Goal: Information Seeking & Learning: Learn about a topic

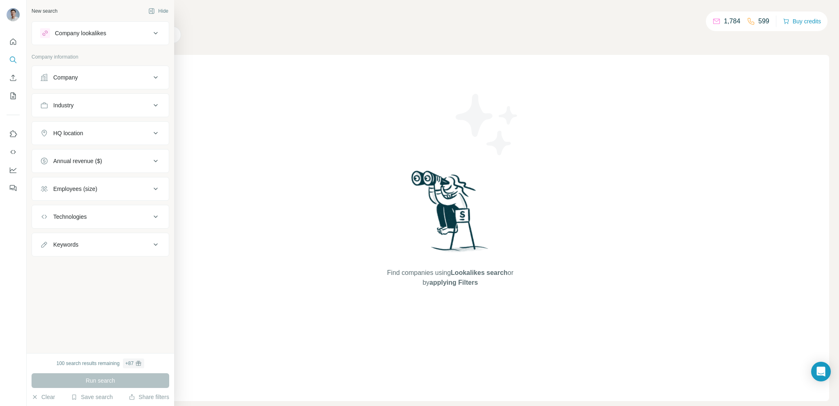
click at [152, 31] on icon at bounding box center [156, 33] width 10 height 10
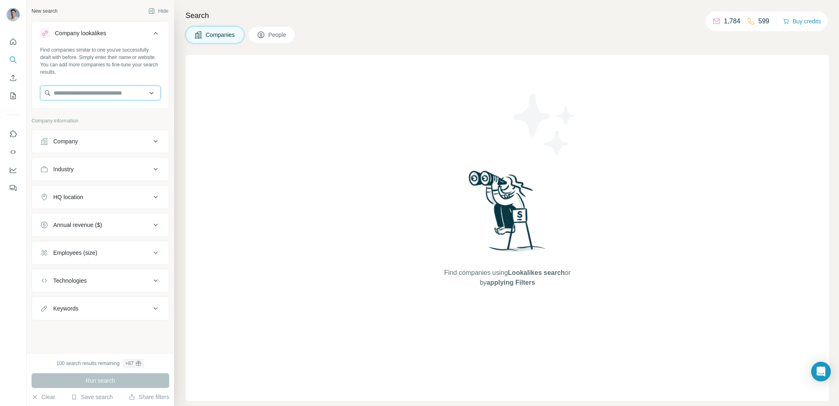
click at [88, 95] on input "text" at bounding box center [100, 93] width 120 height 15
paste input "********"
type input "********"
click at [97, 74] on div "Find companies similar to one you've successfully dealt with before. Simply ent…" at bounding box center [100, 60] width 120 height 29
click at [84, 92] on input "text" at bounding box center [100, 93] width 120 height 15
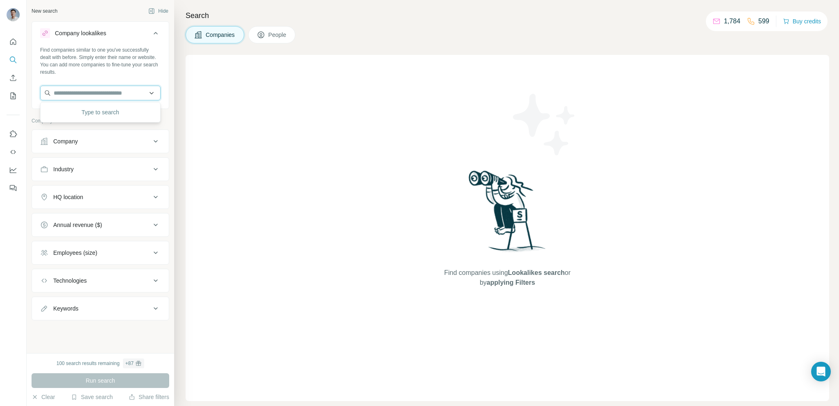
paste input "********"
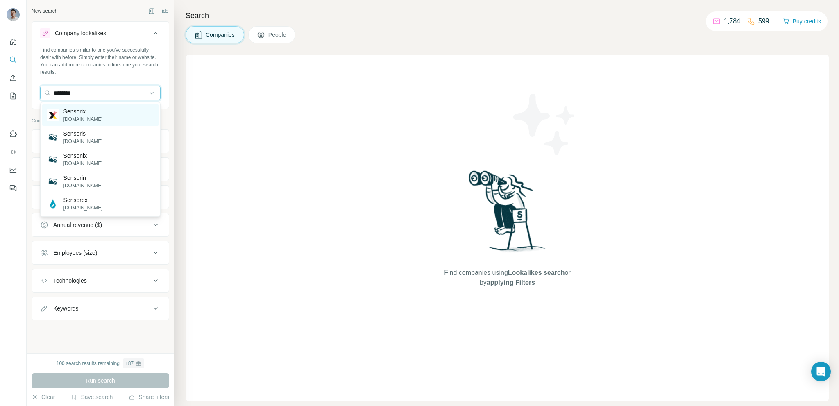
type input "********"
click at [97, 110] on div "Sensorix [DOMAIN_NAME]" at bounding box center [100, 115] width 116 height 22
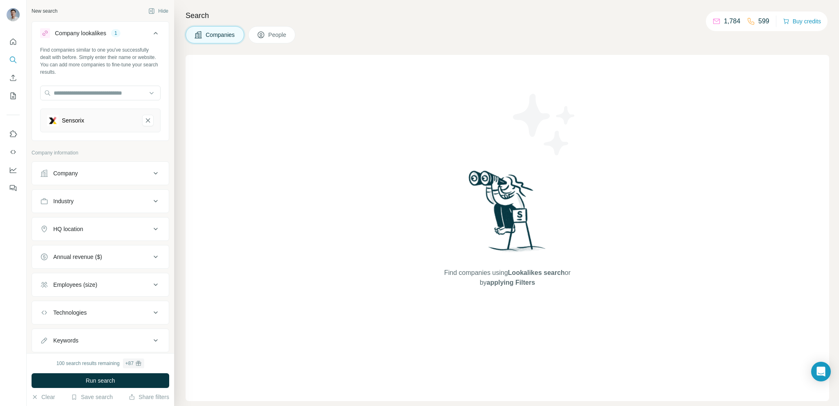
click at [82, 221] on button "HQ location" at bounding box center [100, 229] width 137 height 20
click at [77, 245] on input "text" at bounding box center [100, 249] width 120 height 15
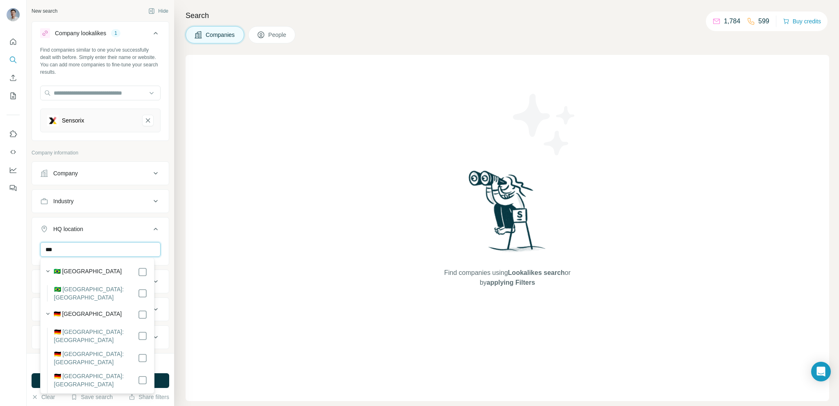
type input "***"
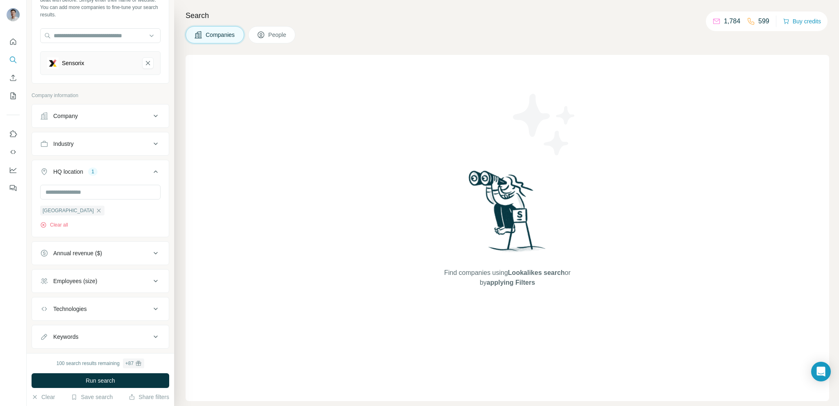
scroll to position [74, 0]
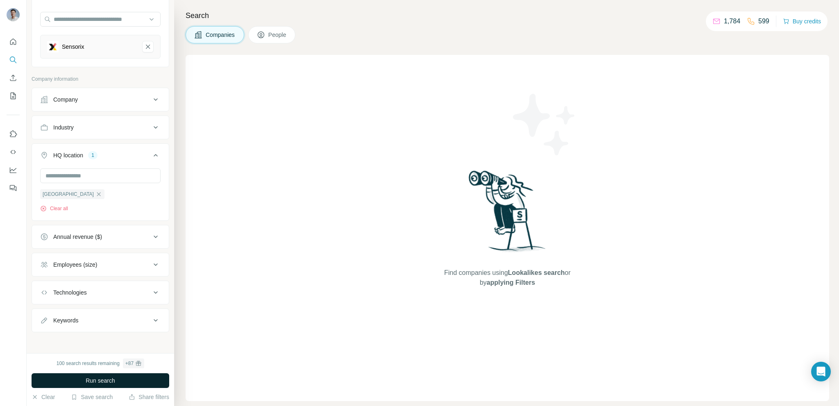
click at [107, 380] on span "Run search" at bounding box center [100, 380] width 29 height 8
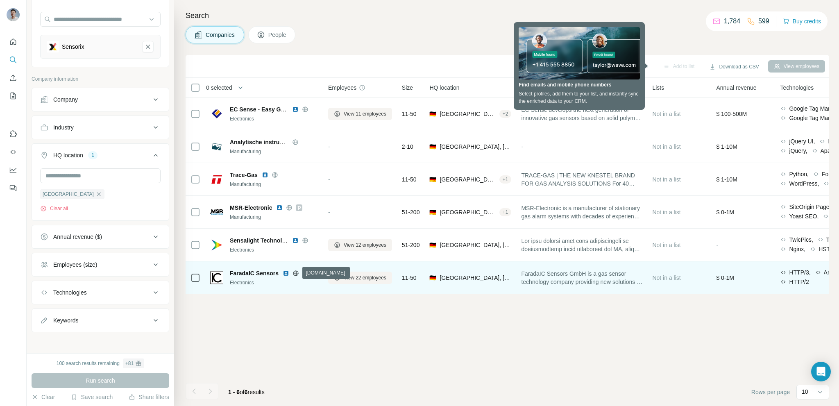
click at [295, 271] on icon at bounding box center [296, 272] width 2 height 5
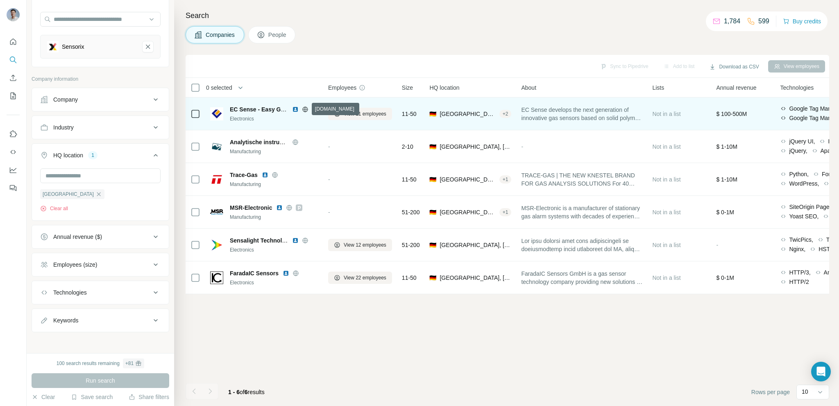
click at [307, 108] on icon at bounding box center [305, 109] width 7 height 7
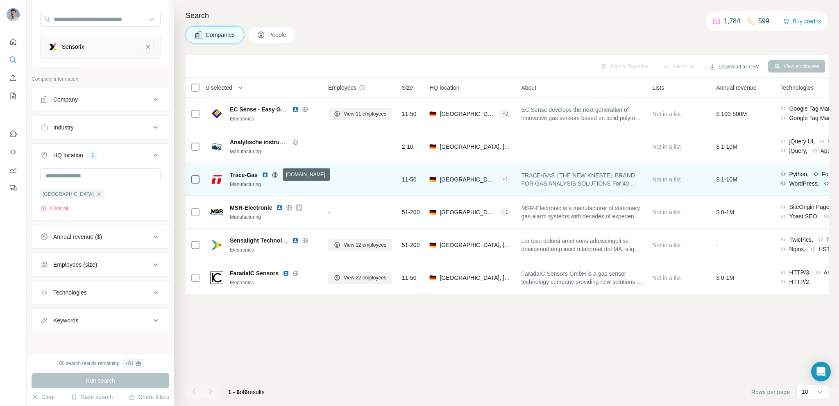
click at [277, 173] on icon at bounding box center [274, 175] width 7 height 7
click at [265, 174] on img at bounding box center [265, 175] width 7 height 7
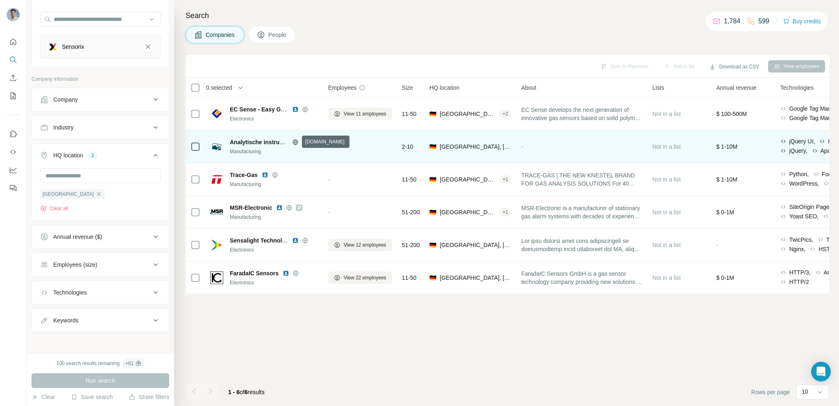
click at [296, 141] on icon at bounding box center [295, 142] width 7 height 7
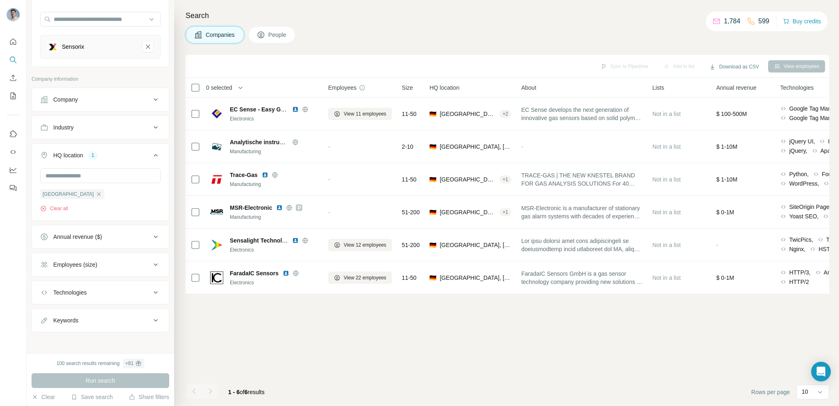
scroll to position [74, 0]
click at [286, 332] on div "Sync to Pipedrive Add to list Download as CSV View employees 0 selected Compani…" at bounding box center [506, 230] width 643 height 351
click at [144, 44] on icon "Sensorix-remove-button" at bounding box center [147, 46] width 7 height 8
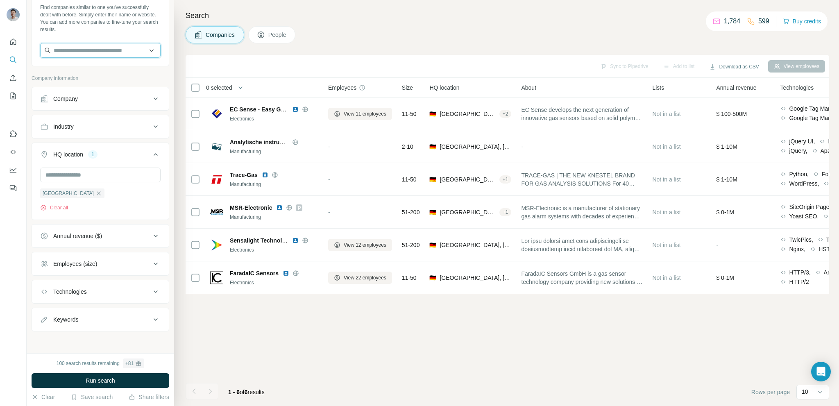
click at [91, 47] on input "text" at bounding box center [100, 50] width 120 height 15
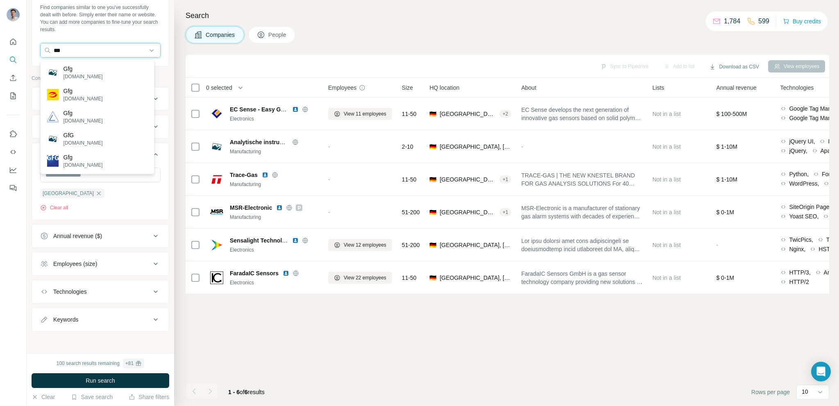
drag, startPoint x: 90, startPoint y: 47, endPoint x: 24, endPoint y: 43, distance: 66.9
click at [25, 43] on div "New search Hide Company lookalikes Find companies similar to one you've success…" at bounding box center [419, 203] width 839 height 406
paste input "***"
click at [85, 47] on input "******" at bounding box center [100, 50] width 120 height 15
drag, startPoint x: 90, startPoint y: 54, endPoint x: 5, endPoint y: 45, distance: 86.5
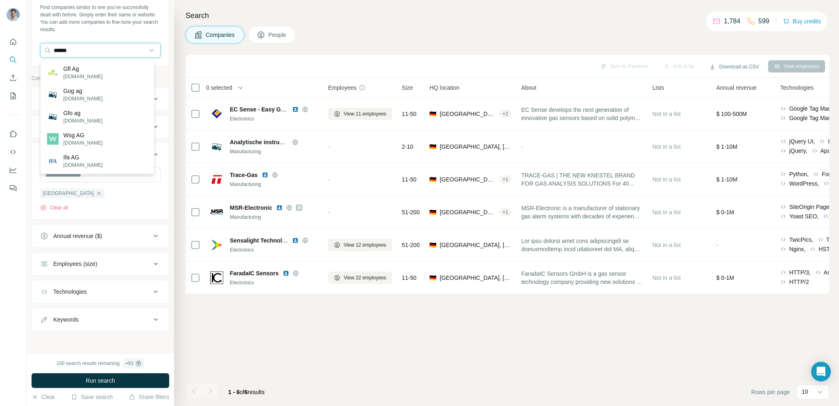
click at [5, 45] on div "New search Hide Company lookalikes Find companies similar to one you've success…" at bounding box center [419, 203] width 839 height 406
paste input "**********"
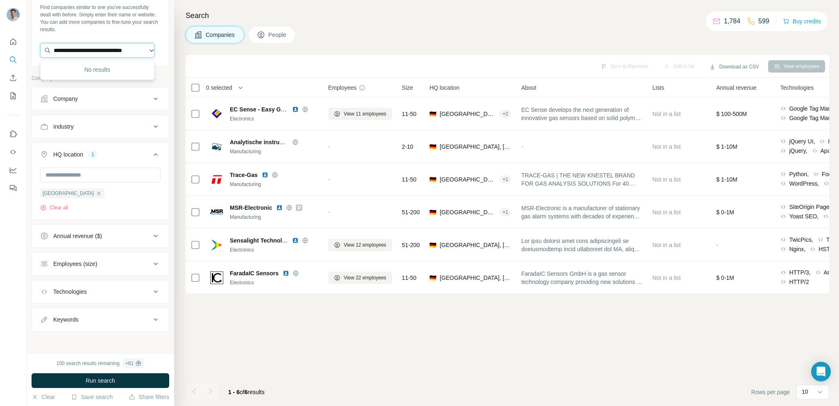
click at [111, 49] on input "**********" at bounding box center [97, 50] width 114 height 15
drag, startPoint x: 66, startPoint y: 49, endPoint x: 27, endPoint y: 48, distance: 38.5
click at [27, 48] on div "**********" at bounding box center [100, 176] width 147 height 353
click at [62, 47] on input "**********" at bounding box center [97, 50] width 114 height 15
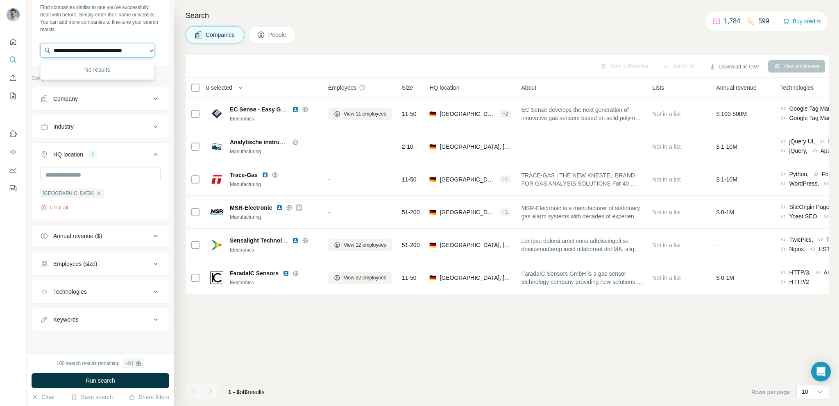
drag, startPoint x: 66, startPoint y: 50, endPoint x: 46, endPoint y: 50, distance: 20.1
click at [49, 50] on input "**********" at bounding box center [97, 50] width 114 height 15
type input "**********"
click at [295, 304] on div "Sync to Pipedrive Add to list Download as CSV View employees 0 selected Compani…" at bounding box center [506, 230] width 643 height 351
click at [83, 48] on input "text" at bounding box center [97, 50] width 114 height 15
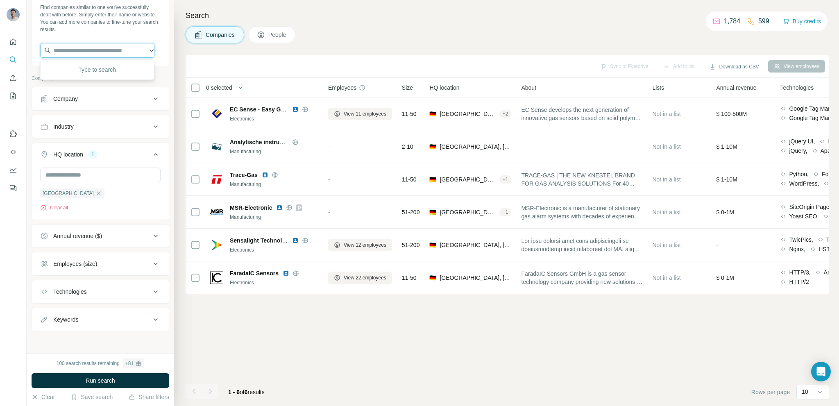
paste input "**********"
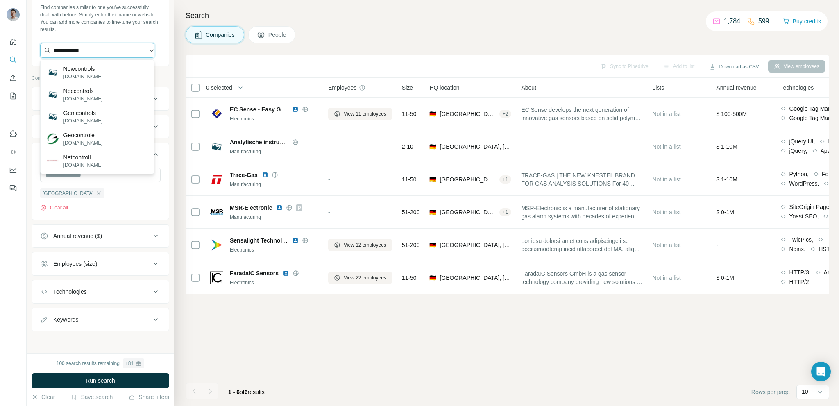
click at [118, 51] on input "**********" at bounding box center [97, 50] width 114 height 15
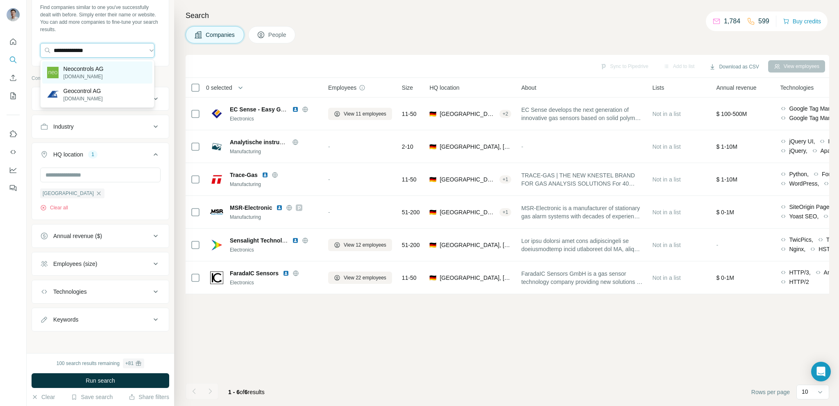
type input "**********"
click at [94, 68] on p "Neocontrols AG" at bounding box center [83, 69] width 40 height 8
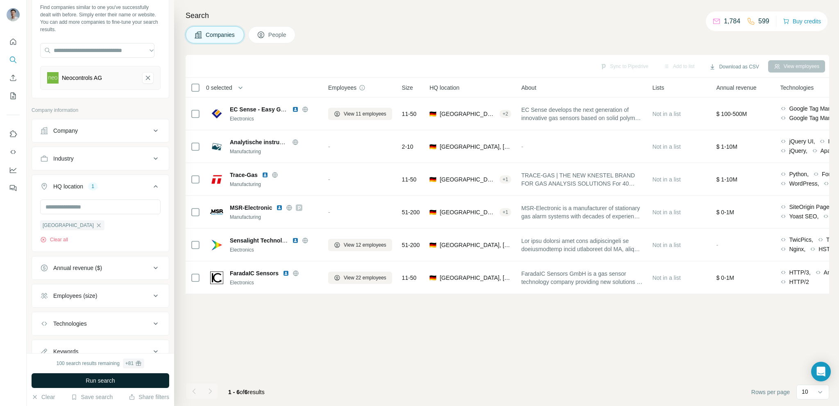
click at [93, 378] on span "Run search" at bounding box center [100, 380] width 29 height 8
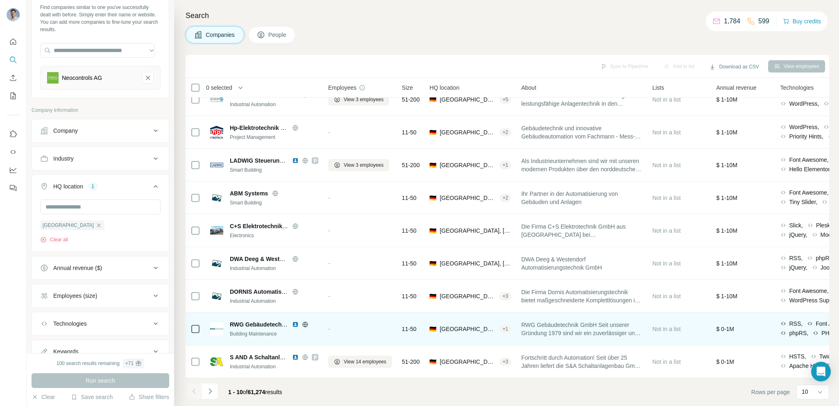
scroll to position [51, 0]
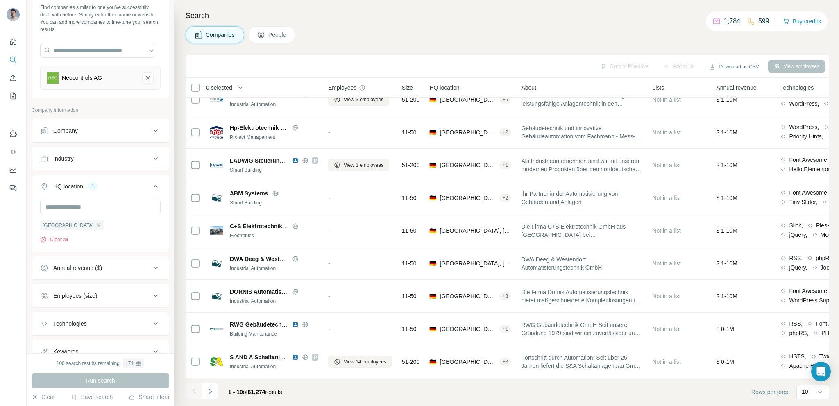
click at [141, 272] on button "Annual revenue ($)" at bounding box center [100, 268] width 137 height 20
click at [47, 316] on icon at bounding box center [45, 316] width 10 height 10
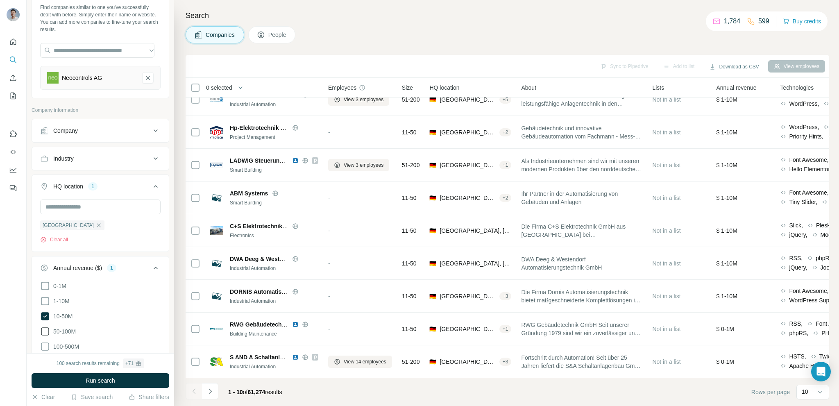
click at [46, 330] on icon at bounding box center [45, 331] width 10 height 10
click at [45, 344] on icon at bounding box center [45, 346] width 10 height 10
click at [74, 381] on button "Run search" at bounding box center [101, 380] width 138 height 15
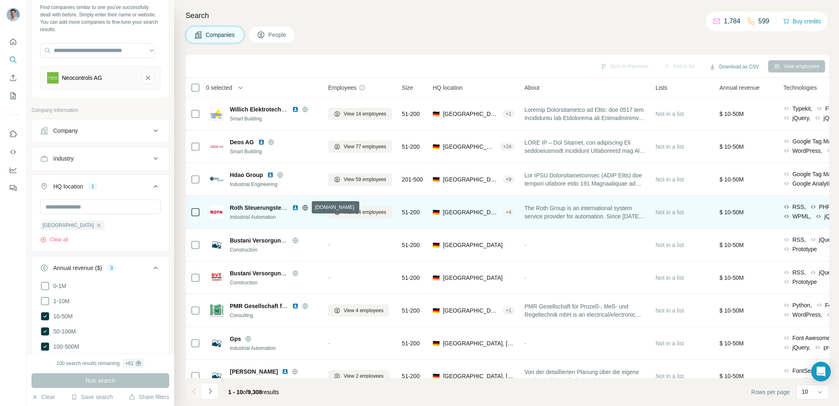
click at [305, 206] on icon at bounding box center [305, 207] width 2 height 5
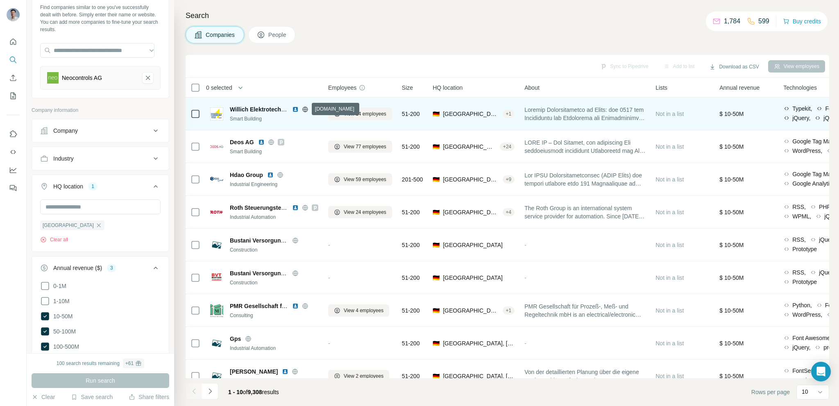
click at [303, 109] on icon at bounding box center [305, 109] width 7 height 7
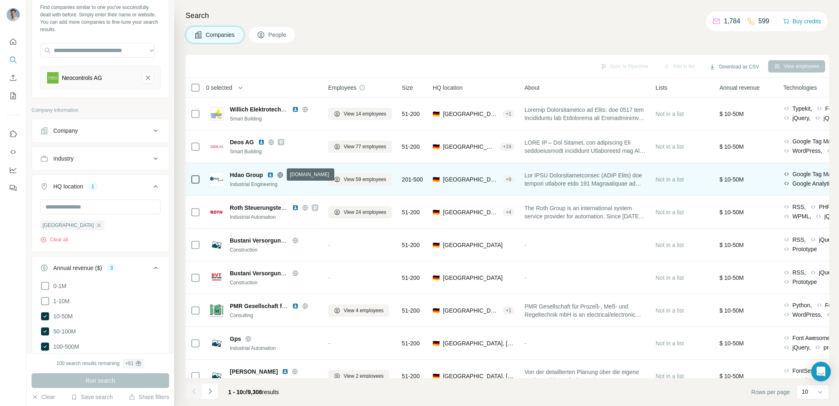
click at [278, 175] on icon at bounding box center [280, 175] width 7 height 7
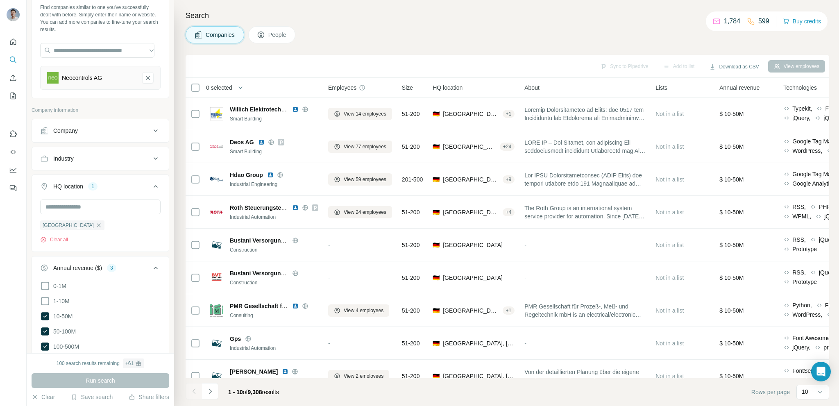
click at [99, 160] on div "Industry" at bounding box center [95, 158] width 111 height 8
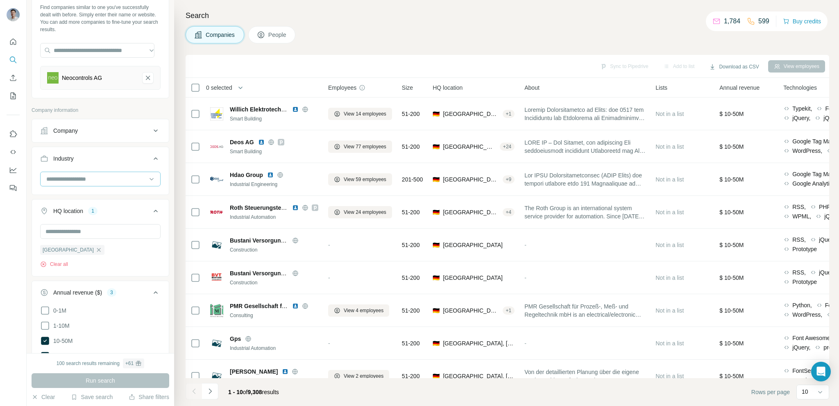
click at [93, 179] on input at bounding box center [95, 178] width 101 height 9
click at [109, 203] on div "Electronics" at bounding box center [97, 198] width 100 height 8
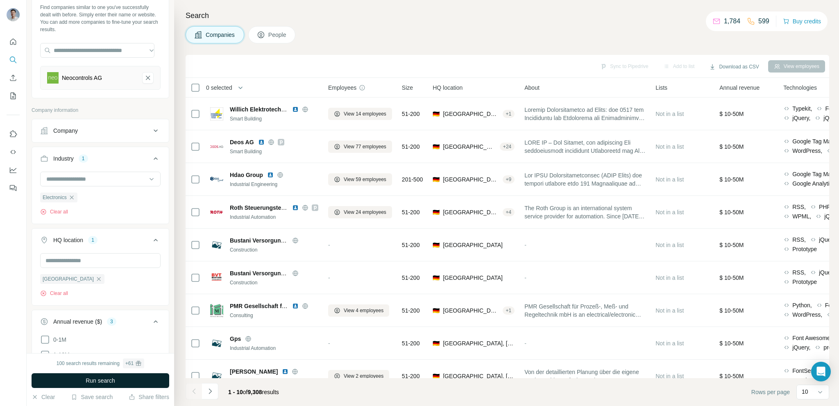
click at [98, 379] on span "Run search" at bounding box center [100, 380] width 29 height 8
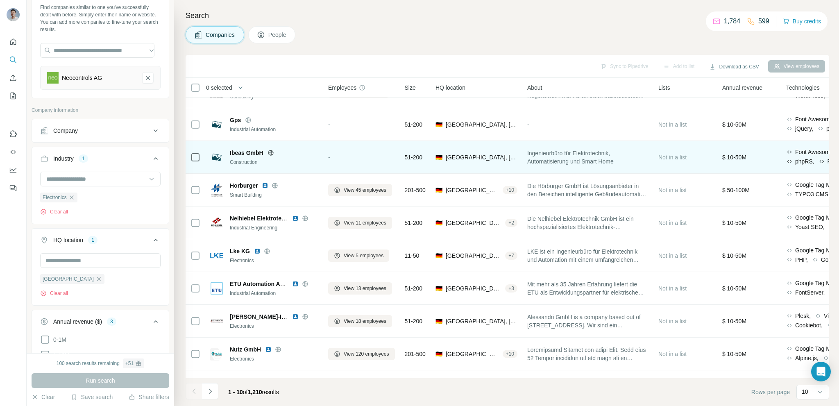
scroll to position [41, 0]
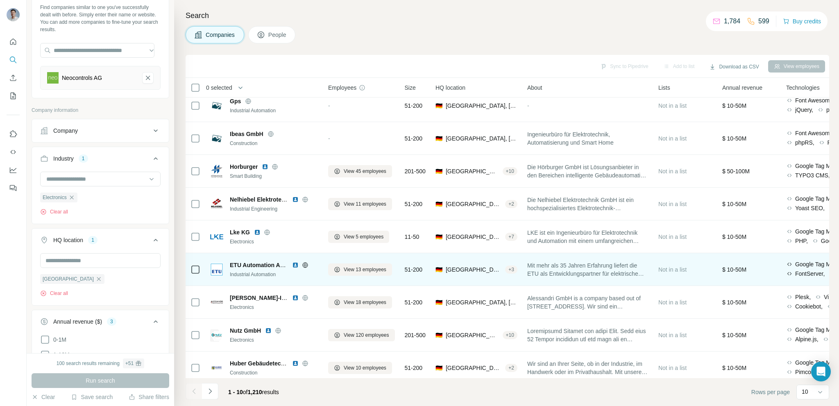
click at [304, 264] on icon at bounding box center [305, 264] width 2 height 5
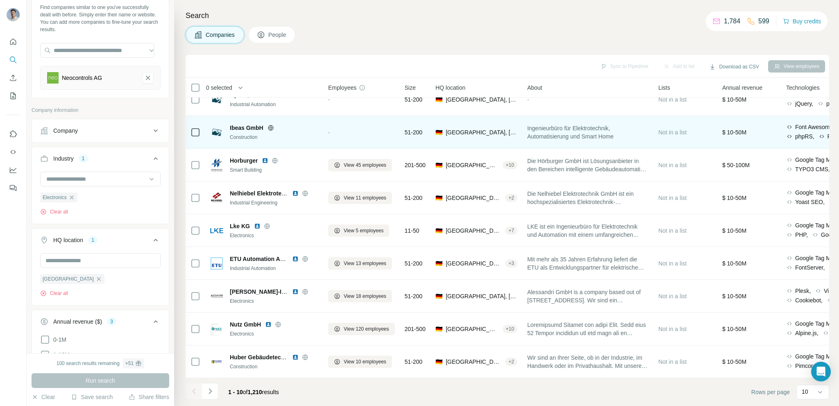
scroll to position [51, 0]
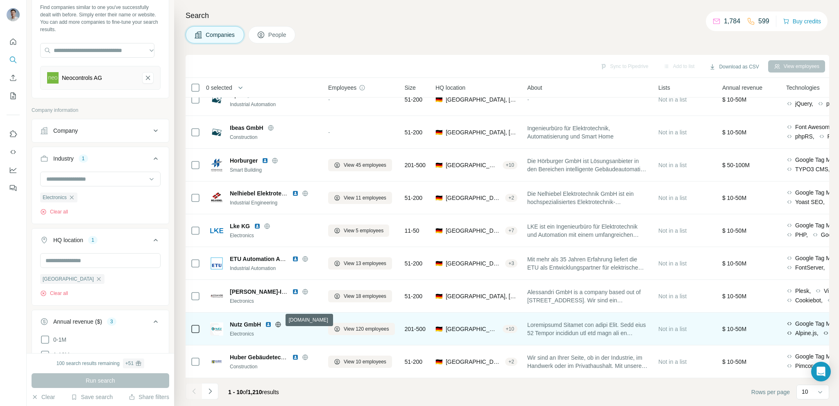
click at [278, 321] on icon at bounding box center [278, 323] width 2 height 5
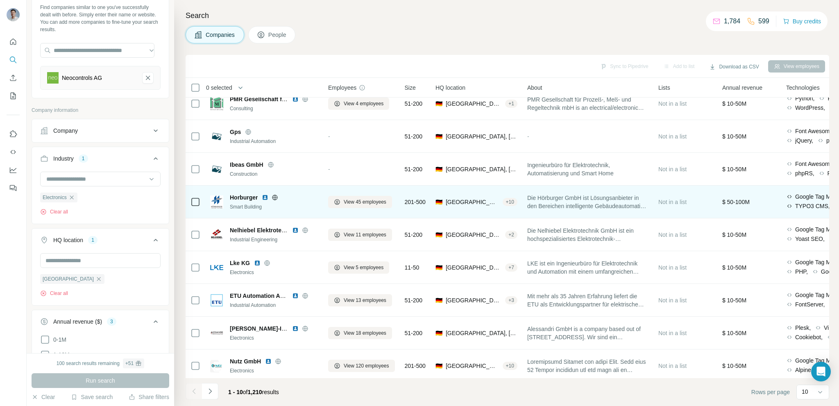
scroll to position [10, 0]
click at [275, 197] on icon at bounding box center [274, 197] width 5 height 0
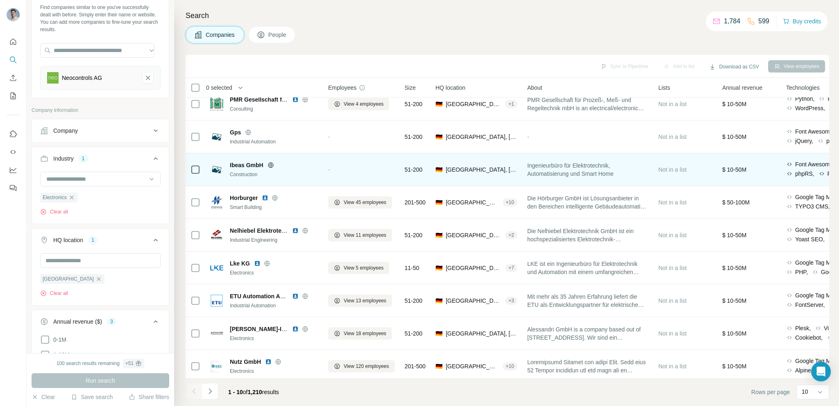
scroll to position [51, 0]
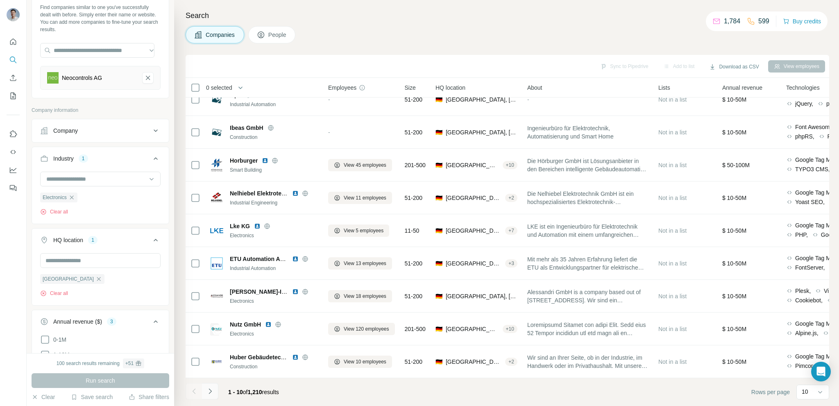
click at [210, 388] on icon "Navigate to next page" at bounding box center [210, 391] width 8 height 8
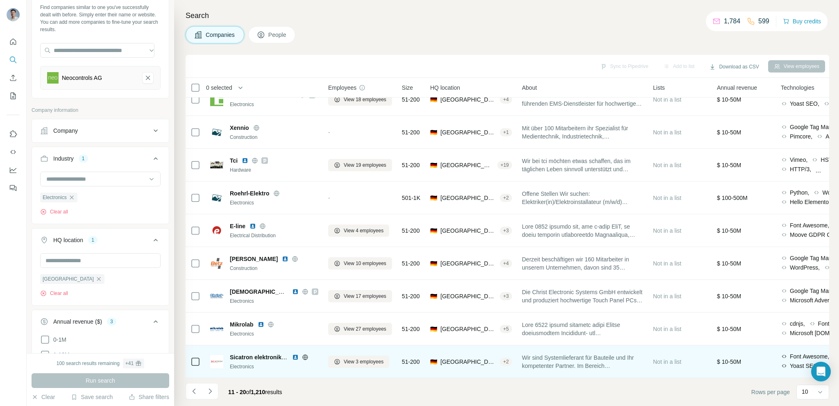
click at [303, 354] on icon at bounding box center [305, 357] width 7 height 7
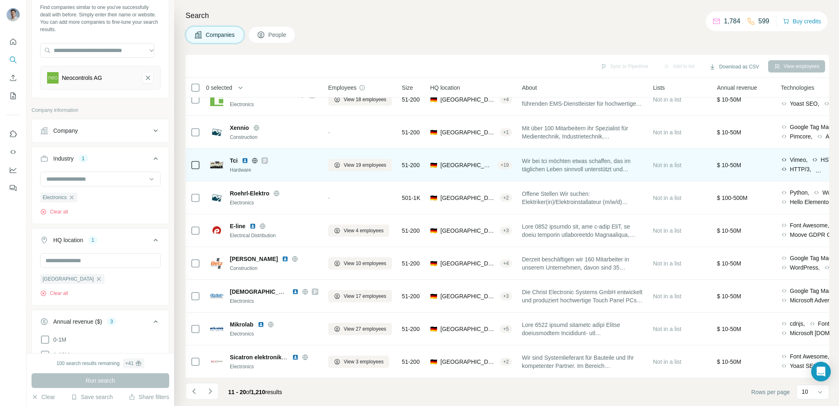
scroll to position [10, 0]
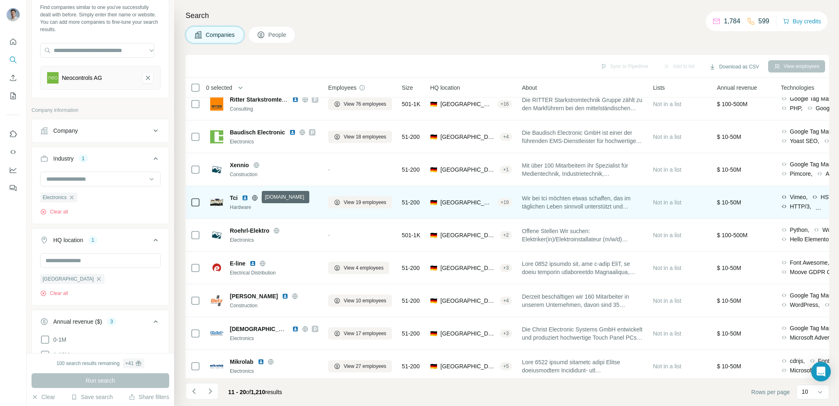
click at [254, 198] on icon at bounding box center [254, 197] width 7 height 7
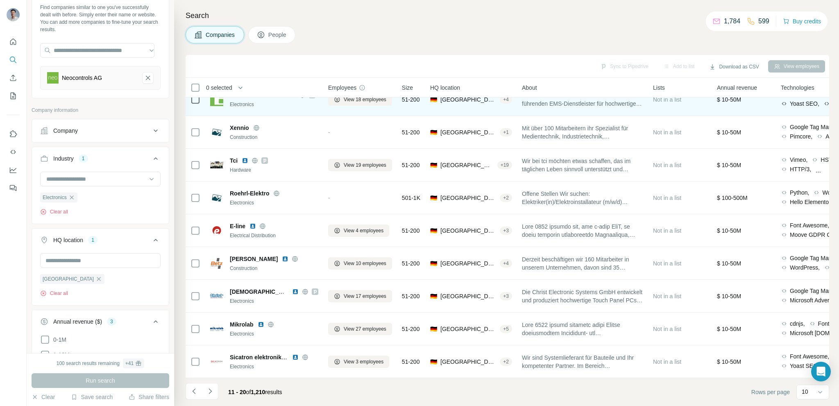
scroll to position [51, 0]
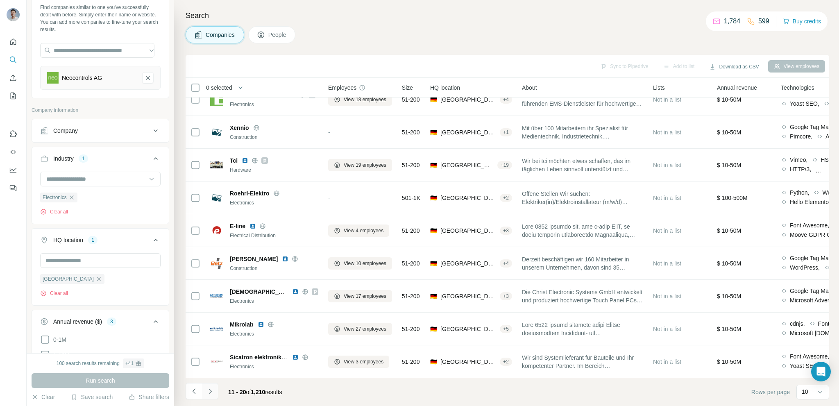
click at [216, 391] on button "Navigate to next page" at bounding box center [210, 391] width 16 height 16
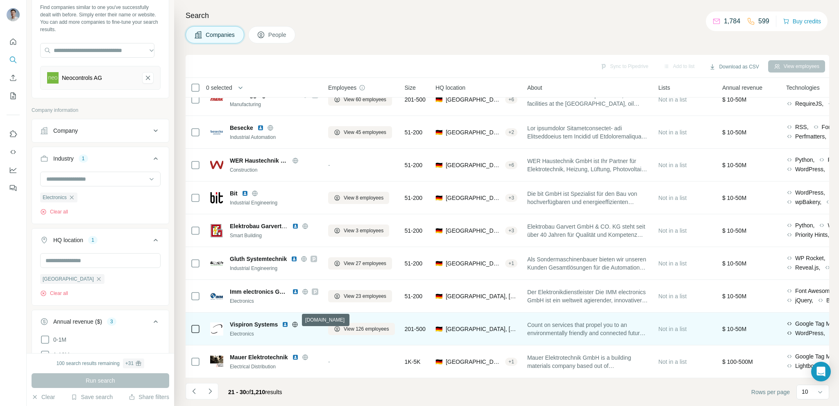
click at [296, 321] on icon at bounding box center [295, 324] width 7 height 7
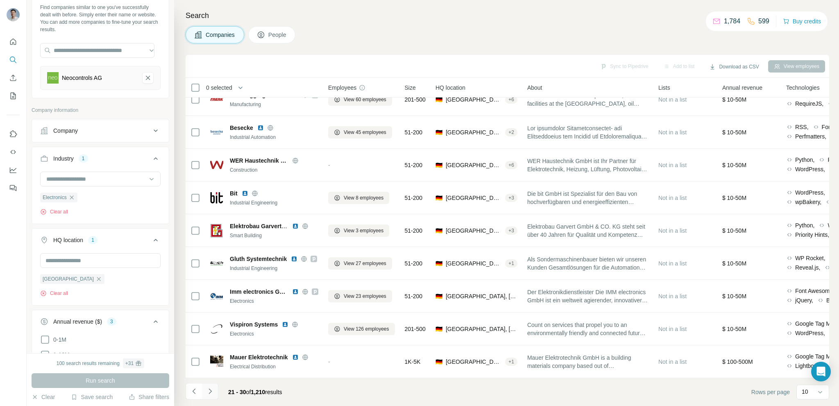
click at [213, 393] on icon "Navigate to next page" at bounding box center [210, 391] width 8 height 8
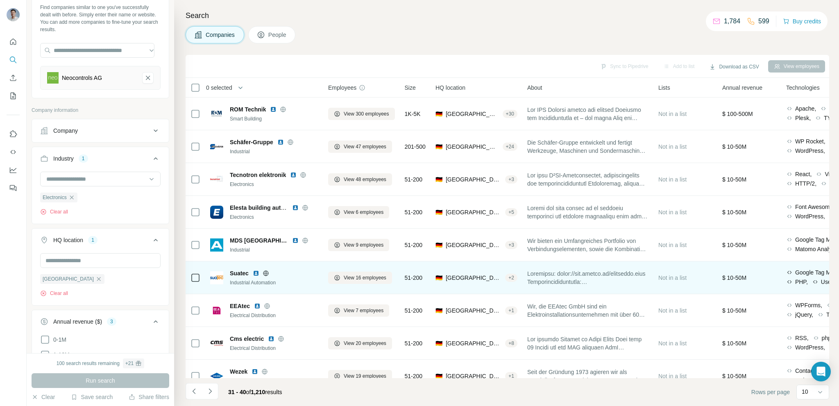
scroll to position [0, 0]
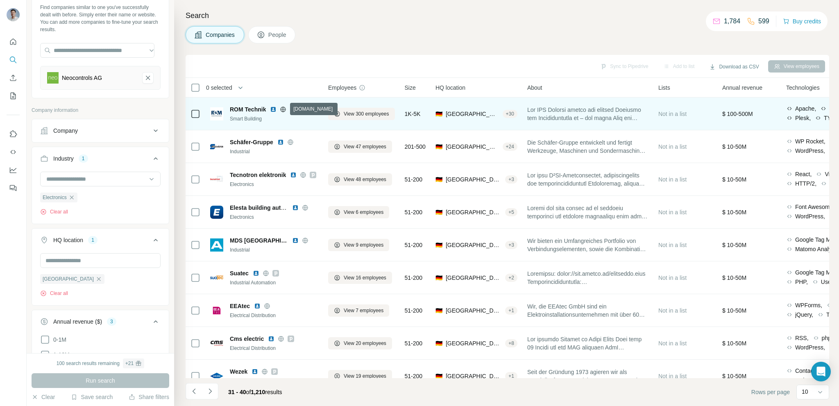
click at [283, 108] on icon at bounding box center [283, 109] width 7 height 7
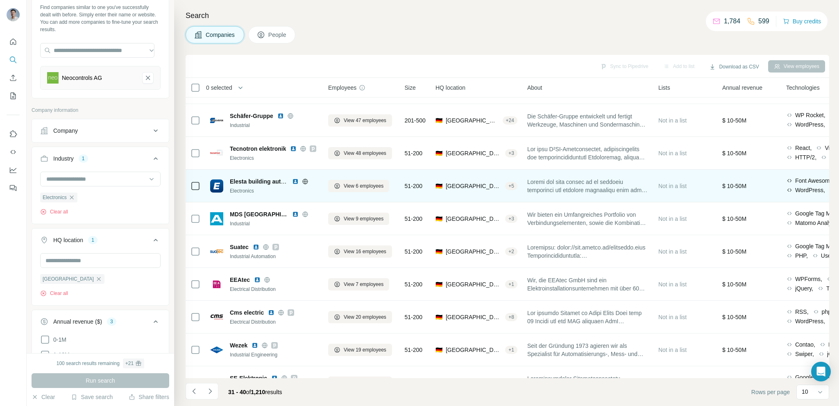
scroll to position [41, 0]
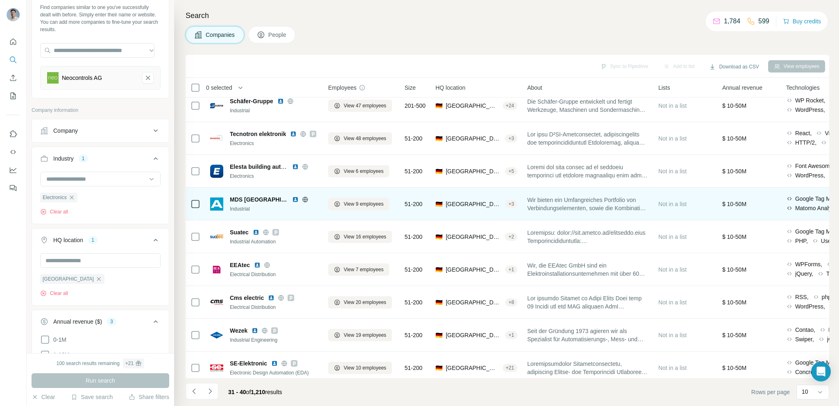
click at [302, 199] on icon at bounding box center [304, 199] width 5 height 5
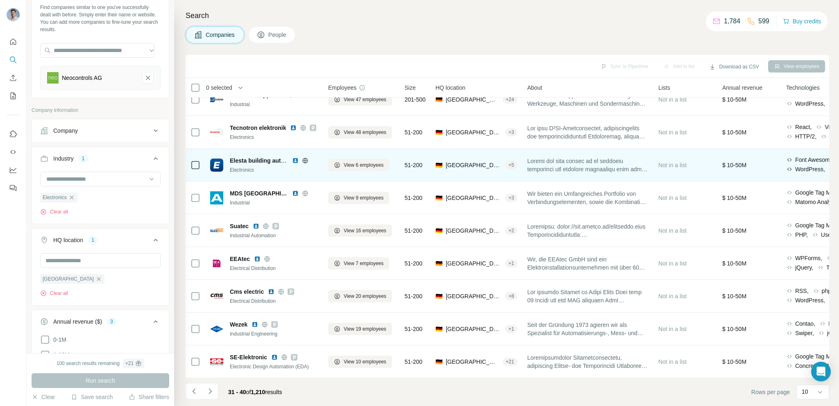
scroll to position [51, 0]
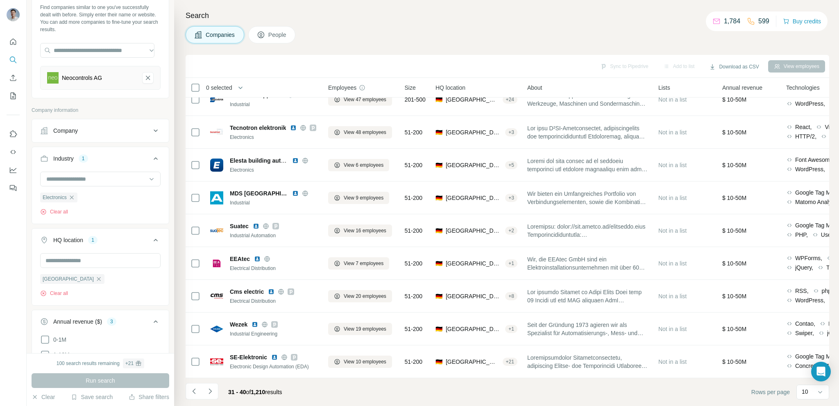
click at [218, 391] on button "Navigate to next page" at bounding box center [210, 391] width 16 height 16
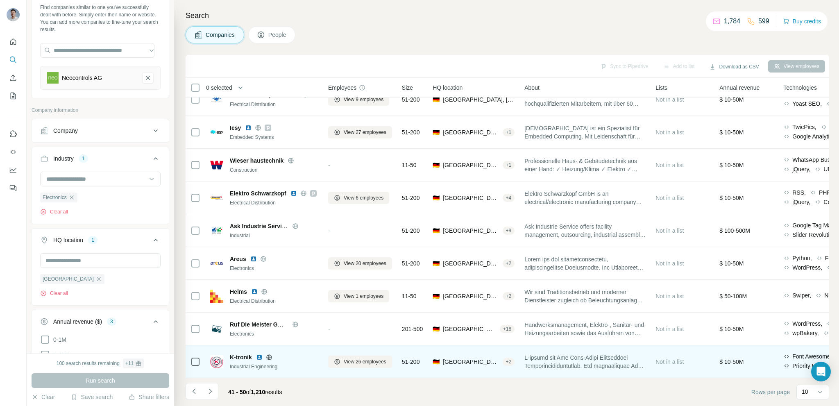
click at [268, 354] on icon at bounding box center [269, 356] width 2 height 5
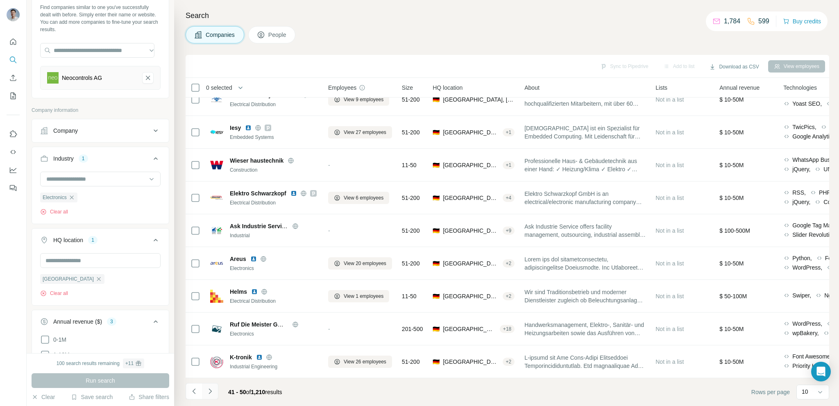
click at [215, 391] on button "Navigate to next page" at bounding box center [210, 391] width 16 height 16
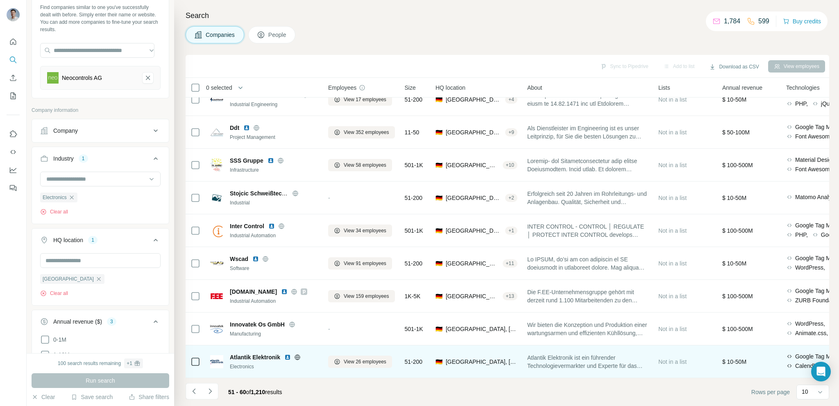
click at [300, 354] on icon at bounding box center [296, 356] width 5 height 5
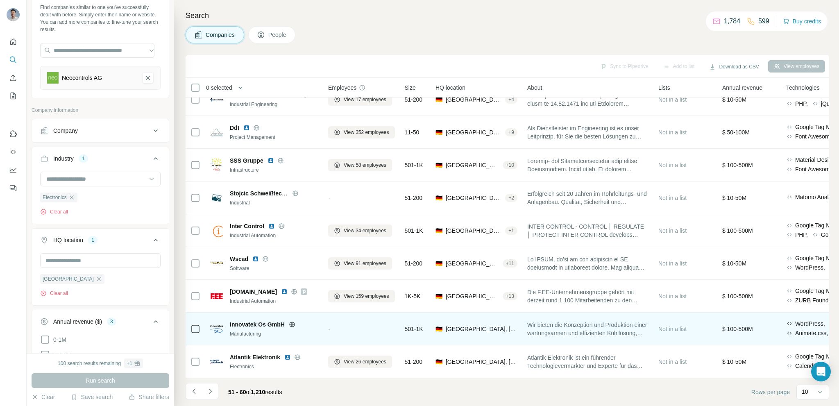
click at [289, 321] on icon at bounding box center [291, 323] width 5 height 5
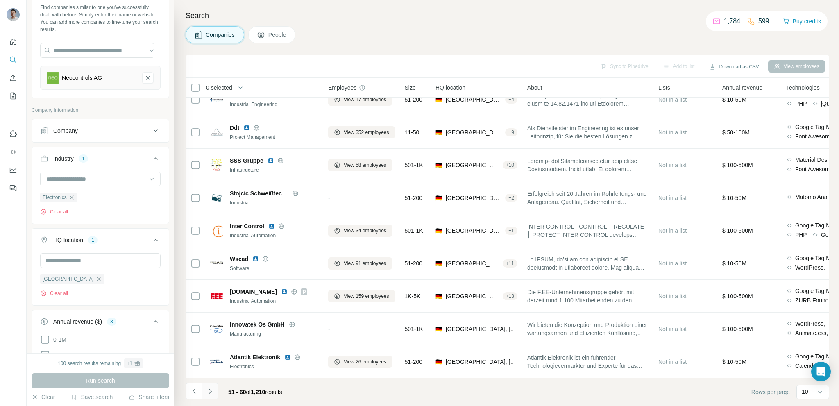
click at [214, 393] on button "Navigate to next page" at bounding box center [210, 391] width 16 height 16
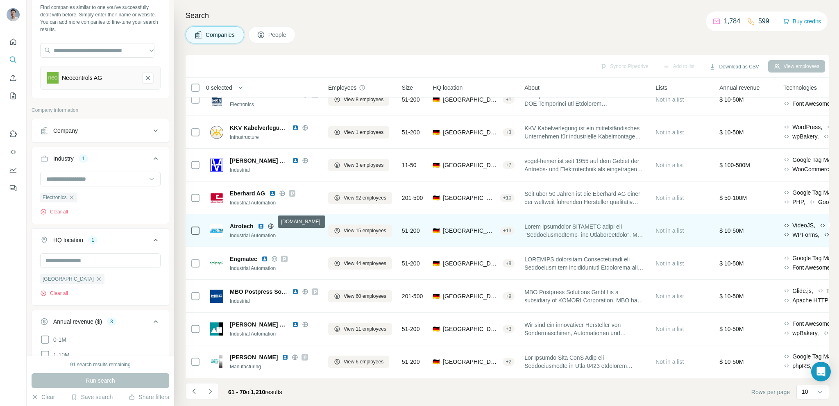
click at [273, 223] on icon at bounding box center [270, 225] width 5 height 5
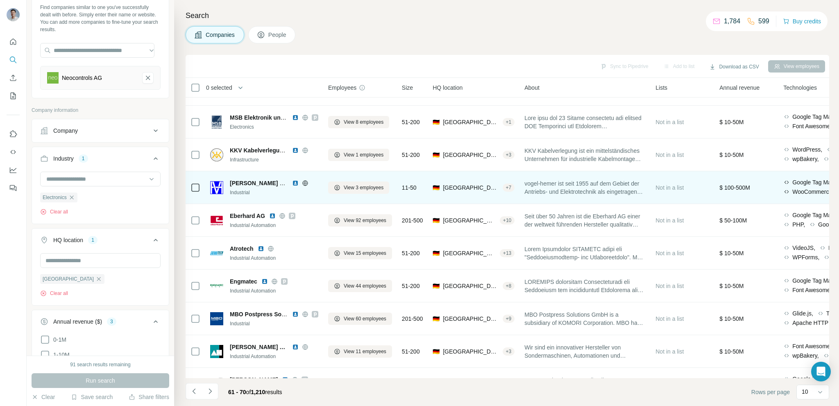
scroll to position [0, 0]
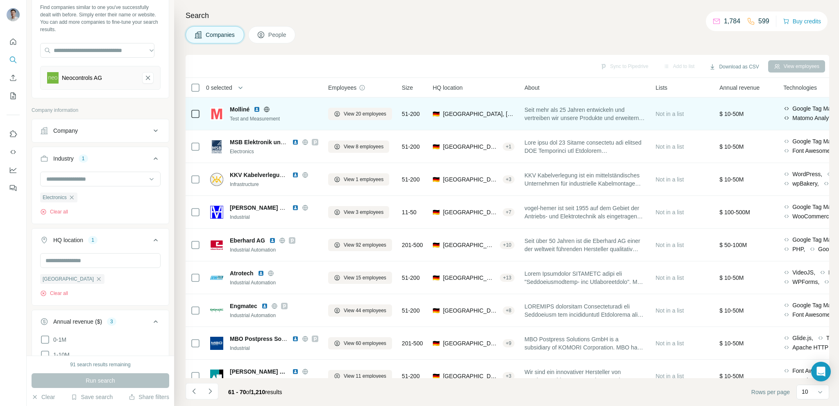
click at [267, 108] on icon at bounding box center [266, 109] width 7 height 7
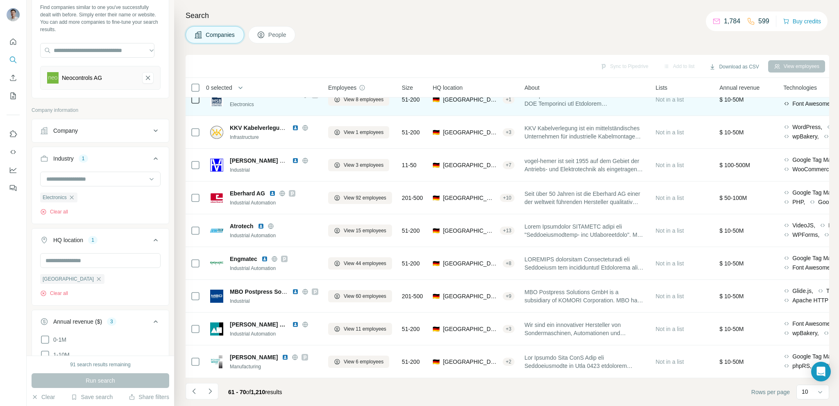
scroll to position [51, 0]
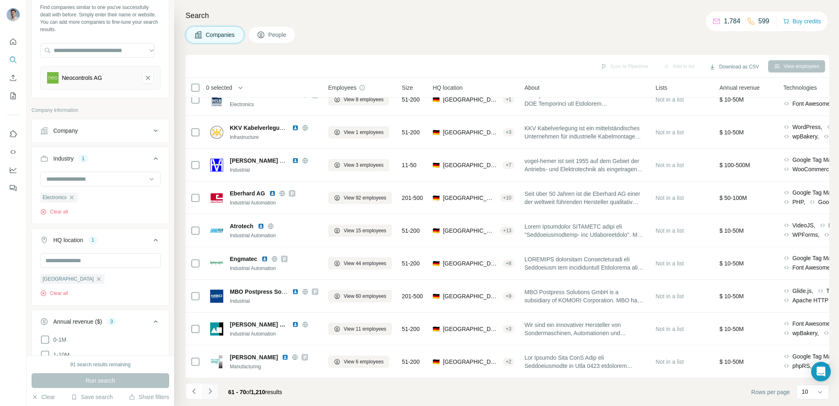
click at [213, 391] on icon "Navigate to next page" at bounding box center [210, 391] width 8 height 8
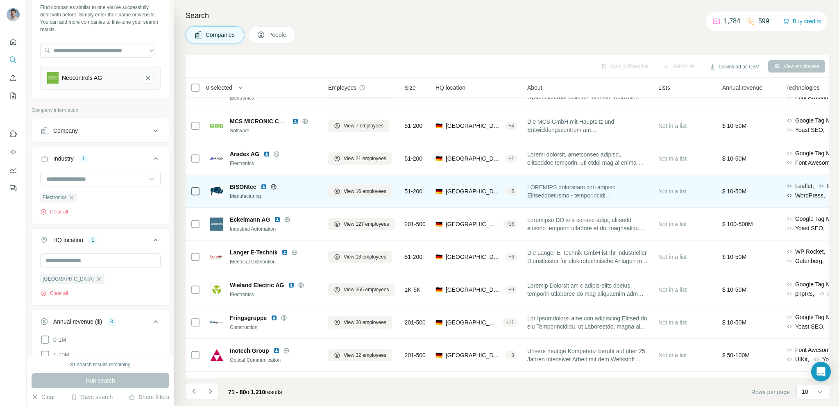
scroll to position [0, 0]
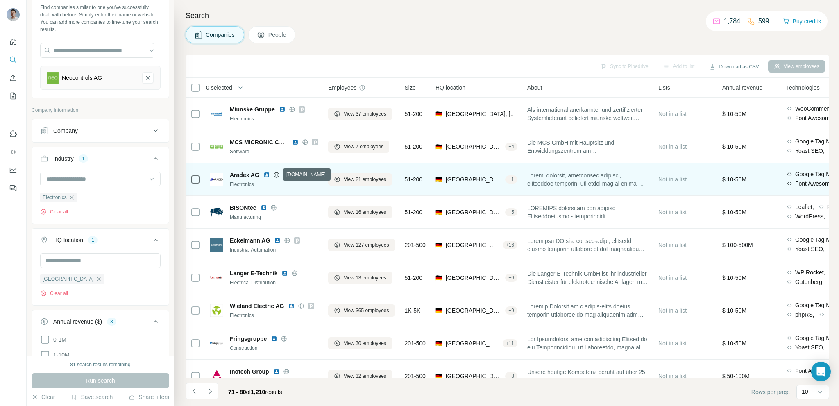
click at [275, 175] on icon at bounding box center [276, 175] width 7 height 7
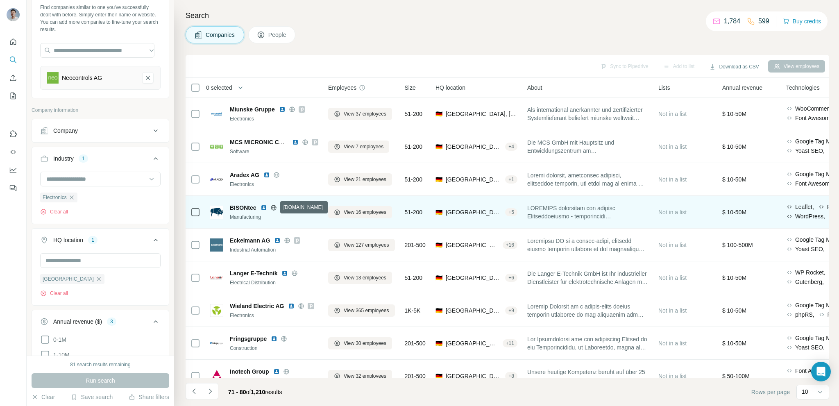
click at [272, 206] on icon at bounding box center [273, 207] width 2 height 5
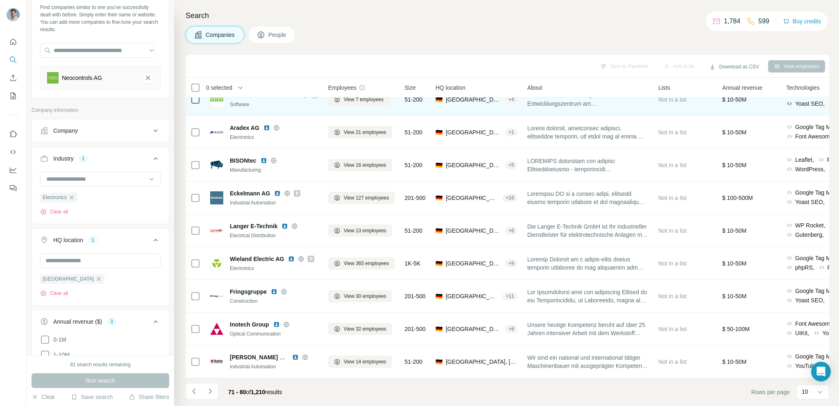
scroll to position [51, 0]
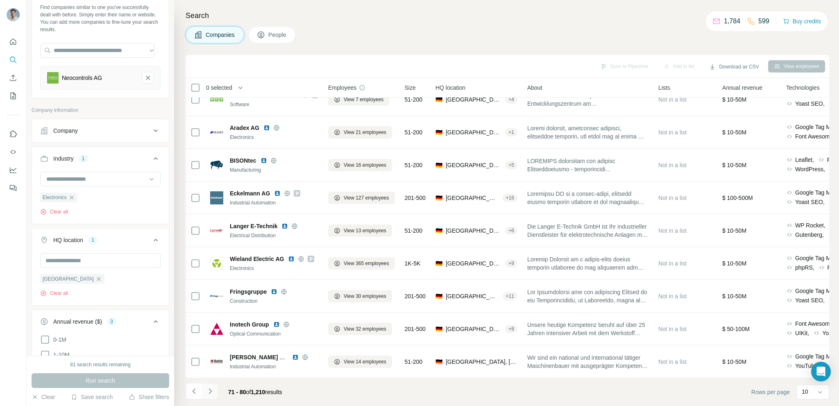
click at [212, 391] on icon "Navigate to next page" at bounding box center [210, 391] width 8 height 8
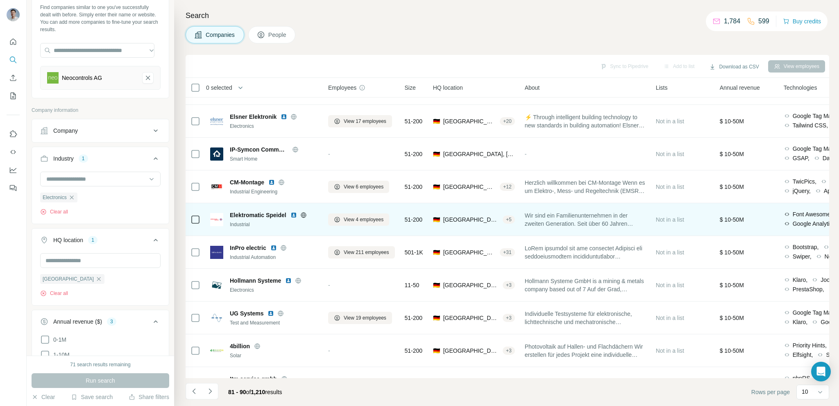
scroll to position [0, 0]
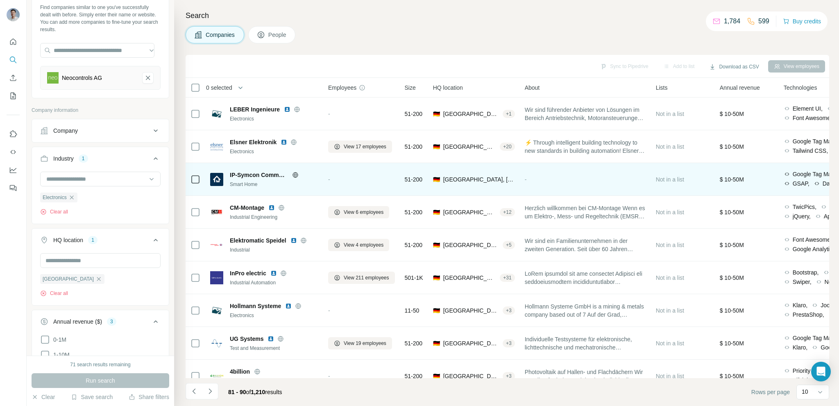
click at [295, 176] on icon at bounding box center [295, 175] width 7 height 7
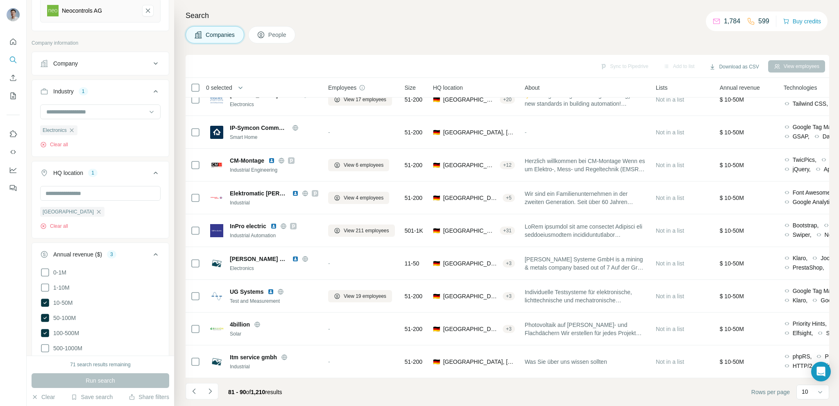
scroll to position [124, 0]
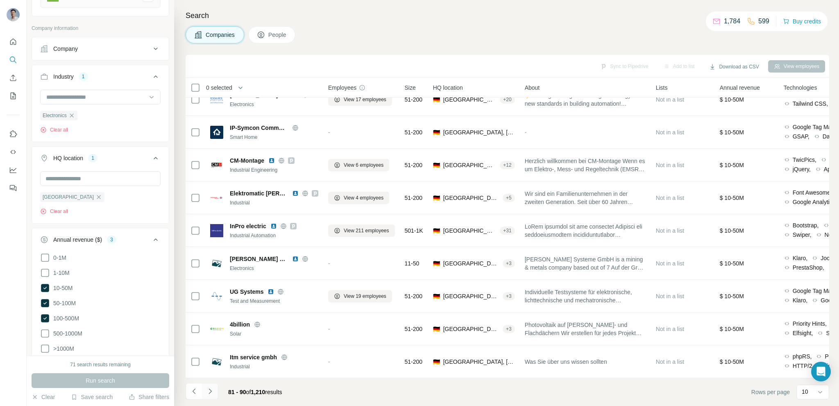
click at [210, 391] on icon "Navigate to next page" at bounding box center [210, 391] width 8 height 8
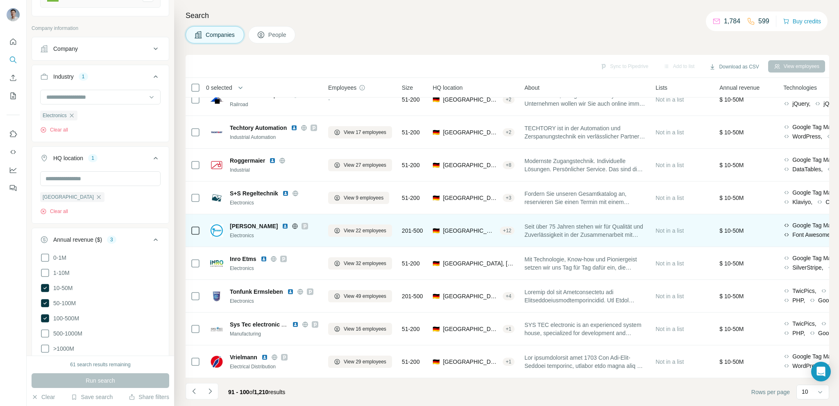
scroll to position [51, 0]
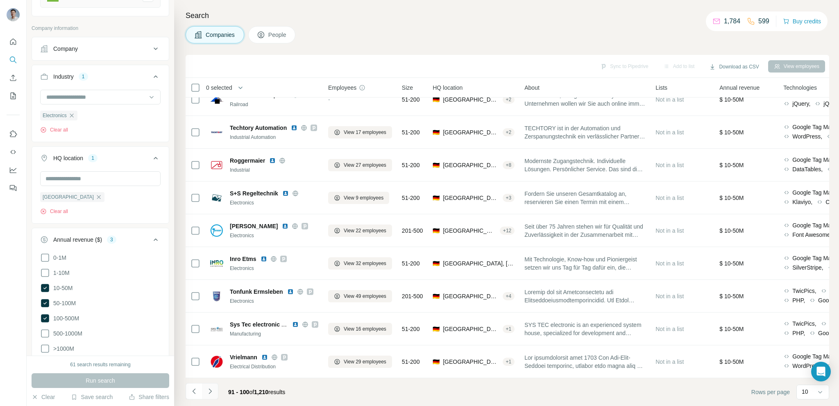
click at [211, 391] on icon "Navigate to next page" at bounding box center [210, 391] width 8 height 8
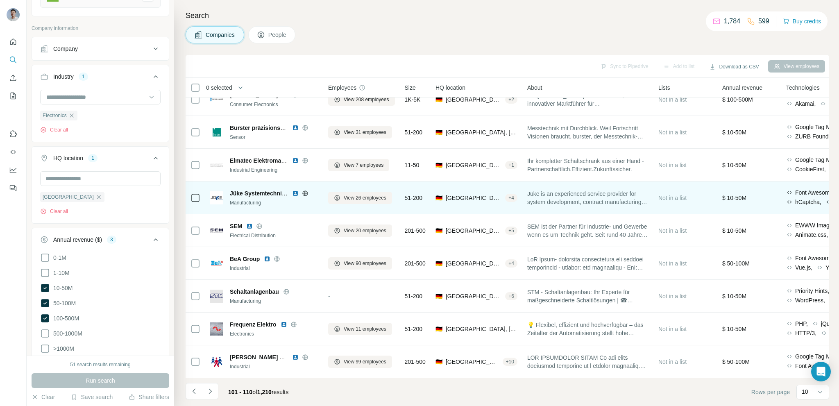
scroll to position [0, 0]
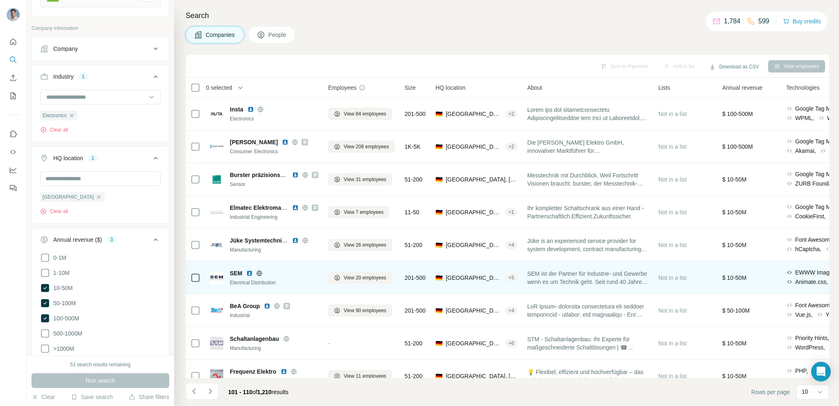
click at [260, 272] on icon at bounding box center [259, 273] width 7 height 7
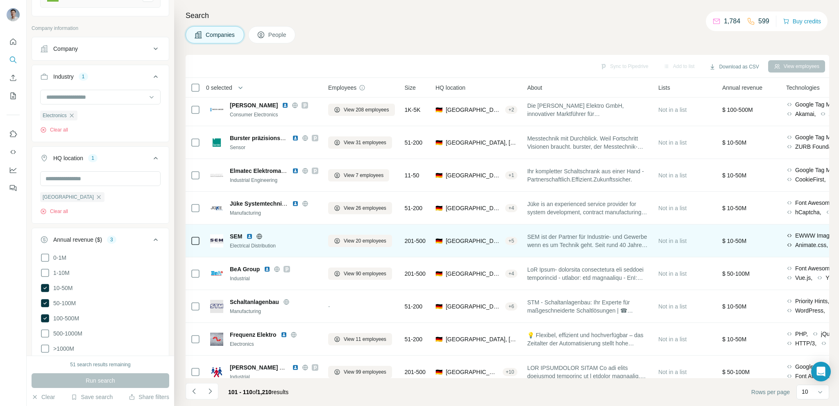
scroll to position [51, 0]
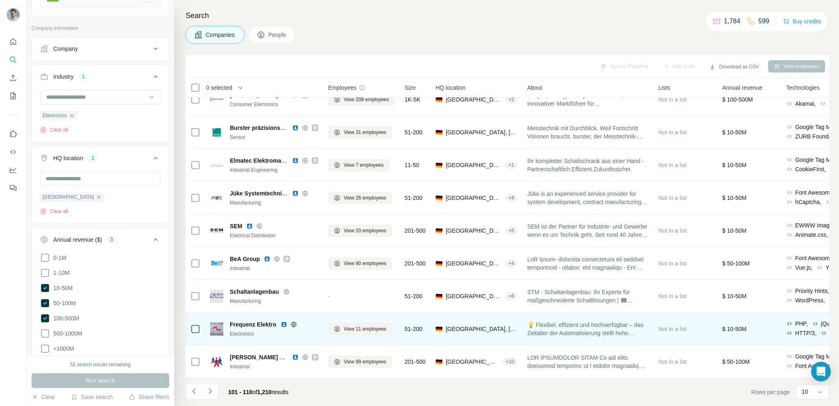
click at [294, 321] on icon at bounding box center [293, 324] width 7 height 7
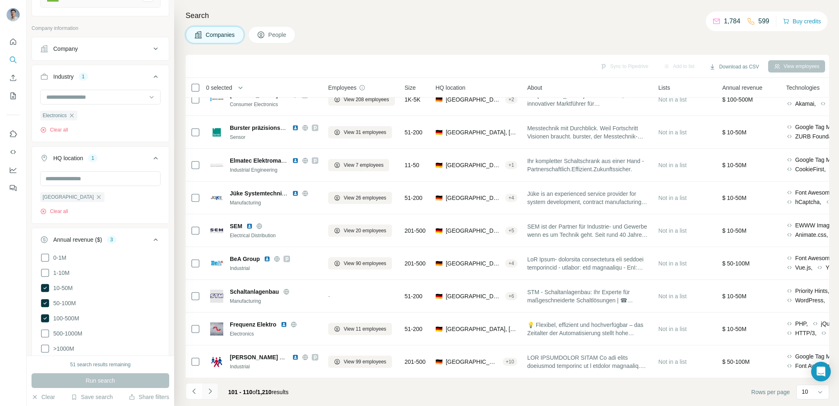
click at [208, 389] on icon "Navigate to next page" at bounding box center [210, 391] width 8 height 8
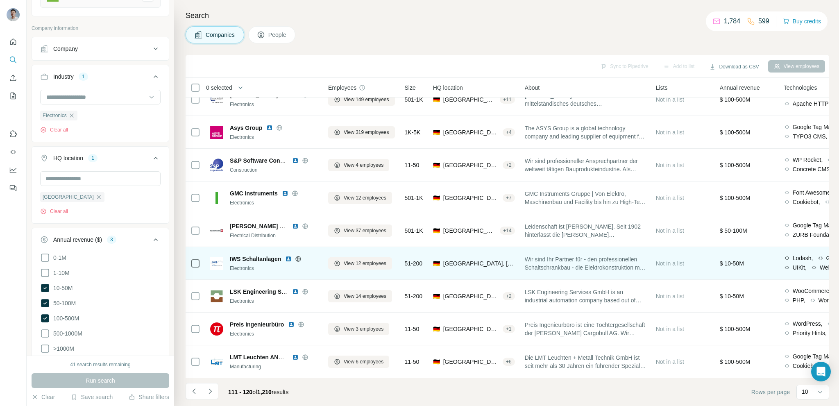
scroll to position [0, 0]
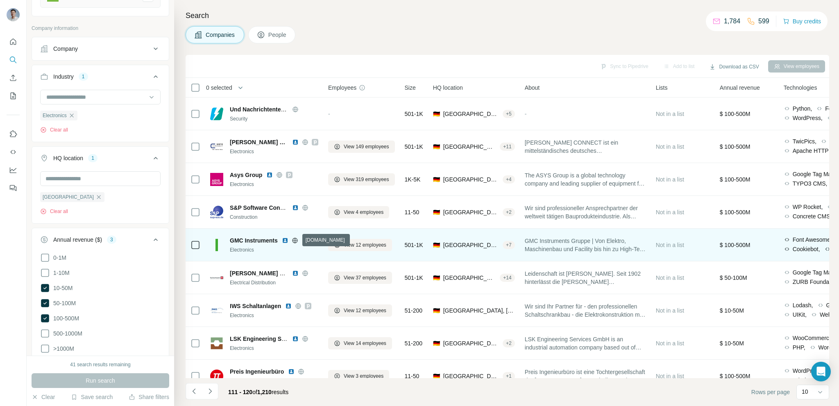
click at [295, 240] on icon at bounding box center [295, 240] width 7 height 7
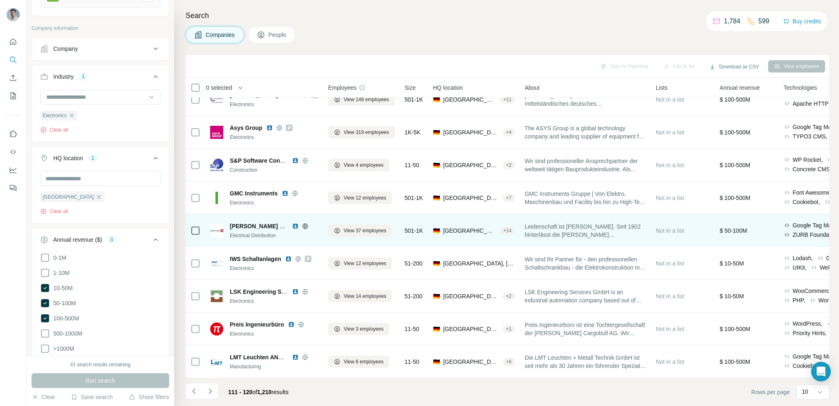
scroll to position [51, 0]
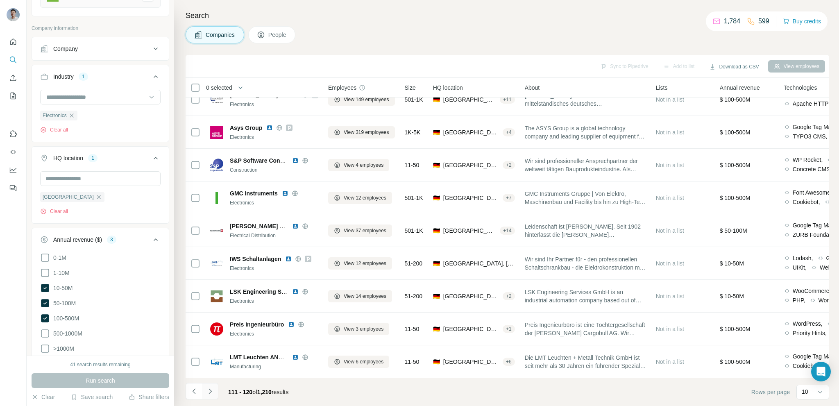
click at [214, 392] on button "Navigate to next page" at bounding box center [210, 391] width 16 height 16
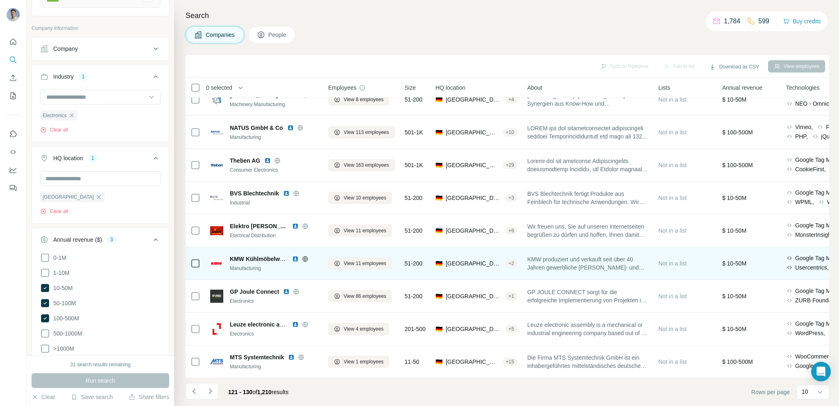
scroll to position [0, 0]
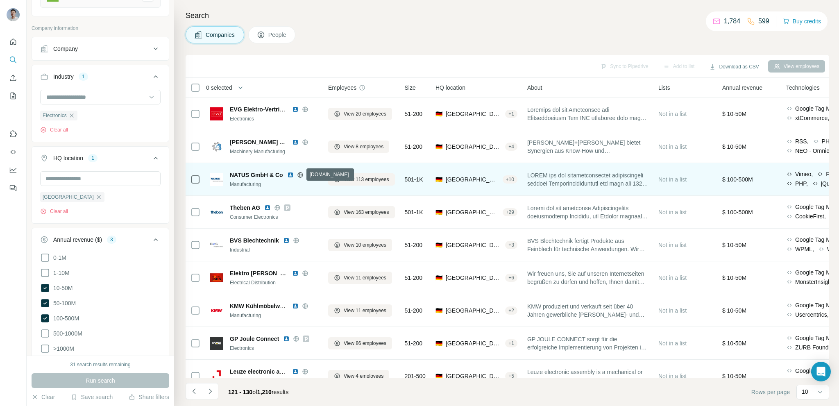
click at [300, 175] on icon at bounding box center [300, 175] width 7 height 7
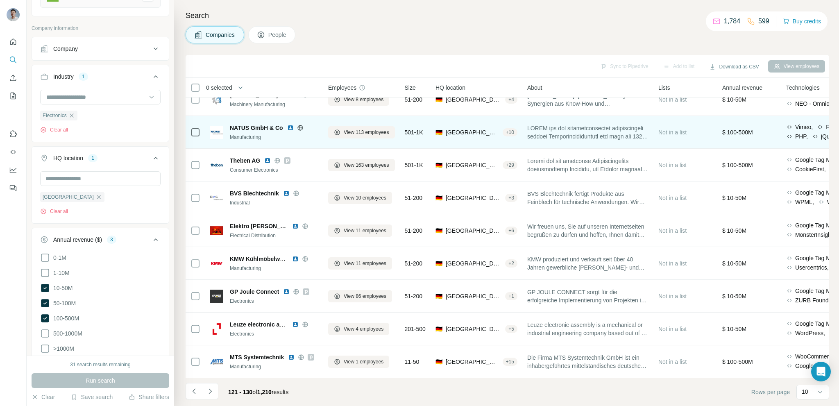
scroll to position [51, 0]
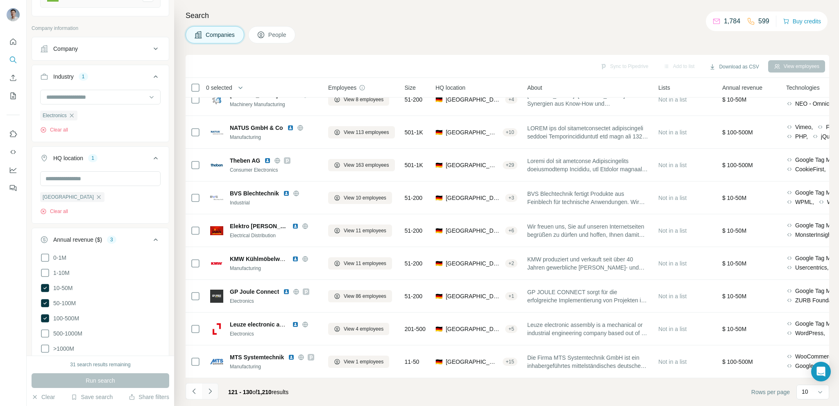
click at [213, 392] on icon "Navigate to next page" at bounding box center [210, 391] width 8 height 8
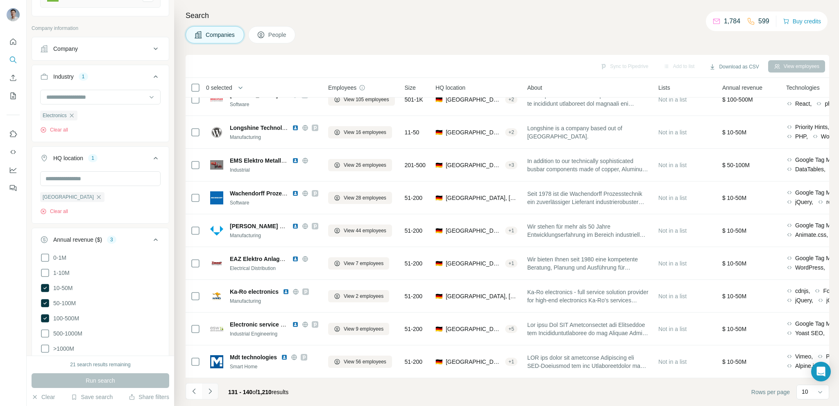
click at [210, 392] on icon "Navigate to next page" at bounding box center [209, 390] width 3 height 5
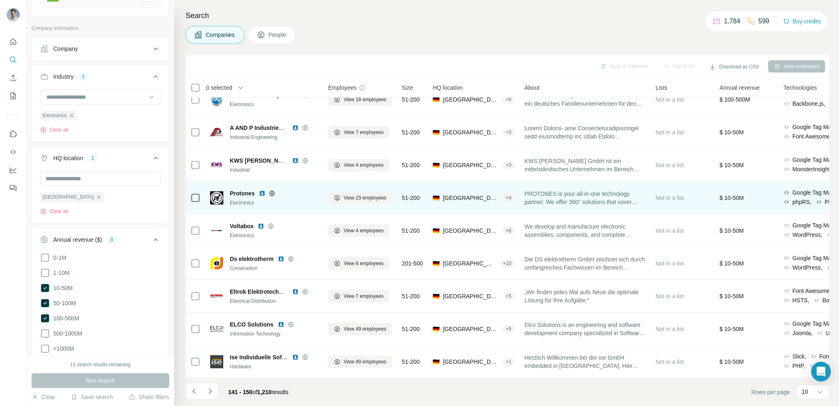
scroll to position [0, 0]
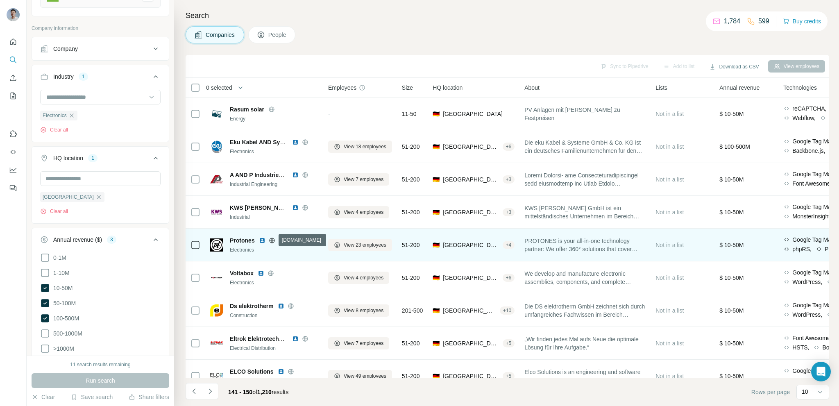
click at [274, 239] on icon at bounding box center [272, 240] width 7 height 7
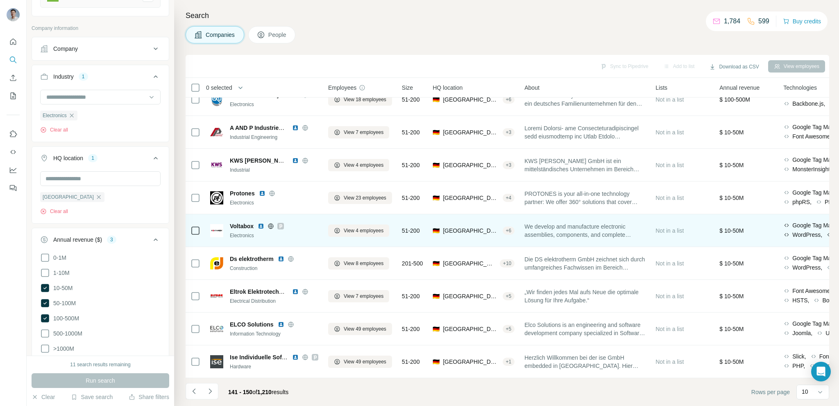
scroll to position [51, 0]
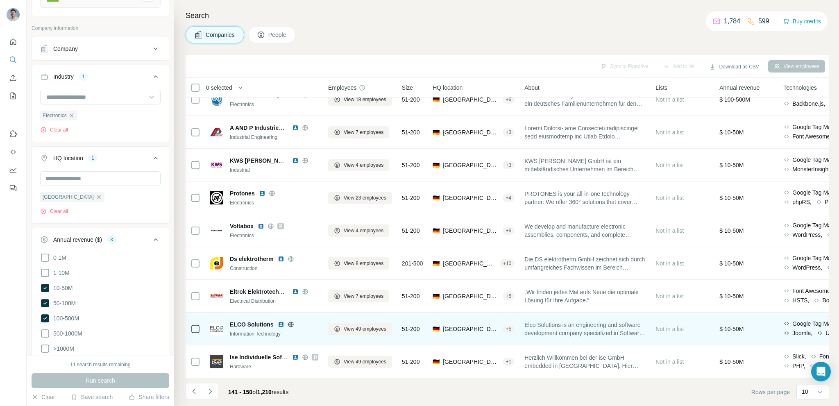
click at [287, 321] on icon at bounding box center [290, 324] width 7 height 7
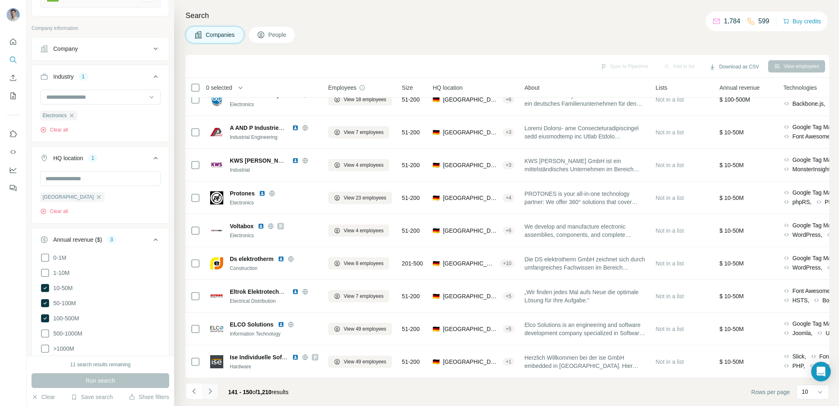
click at [212, 394] on icon "Navigate to next page" at bounding box center [210, 391] width 8 height 8
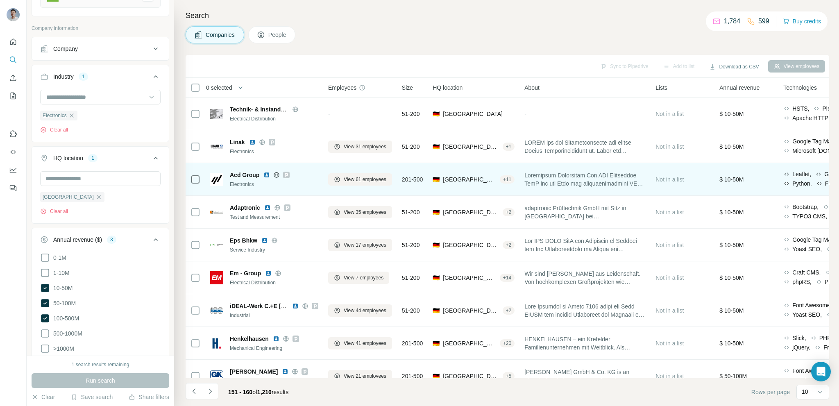
scroll to position [41, 0]
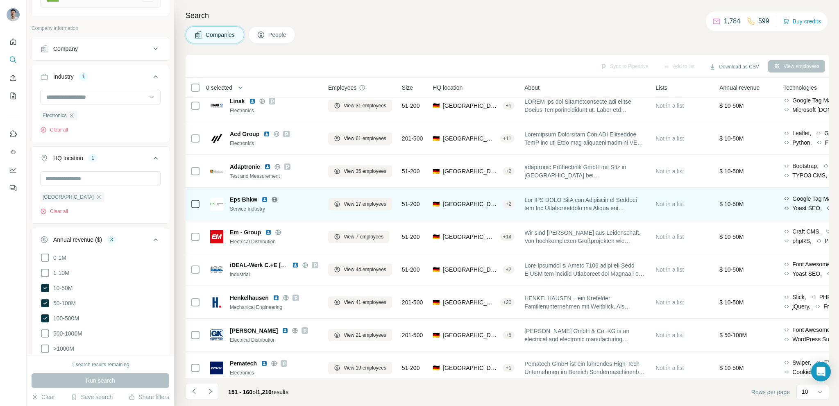
click at [275, 199] on icon at bounding box center [274, 199] width 2 height 5
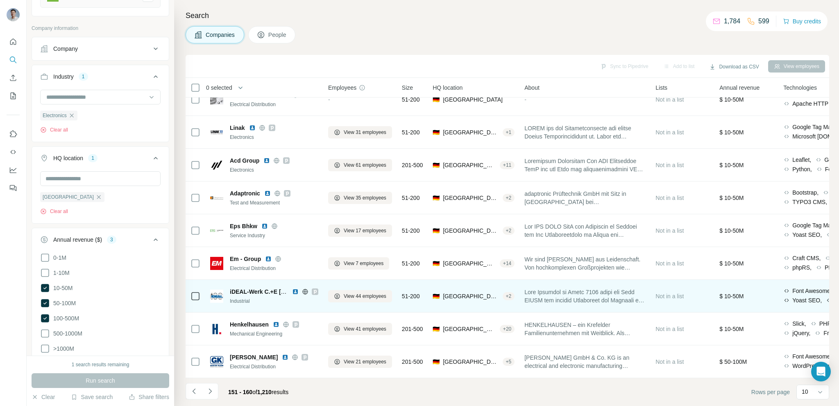
scroll to position [0, 0]
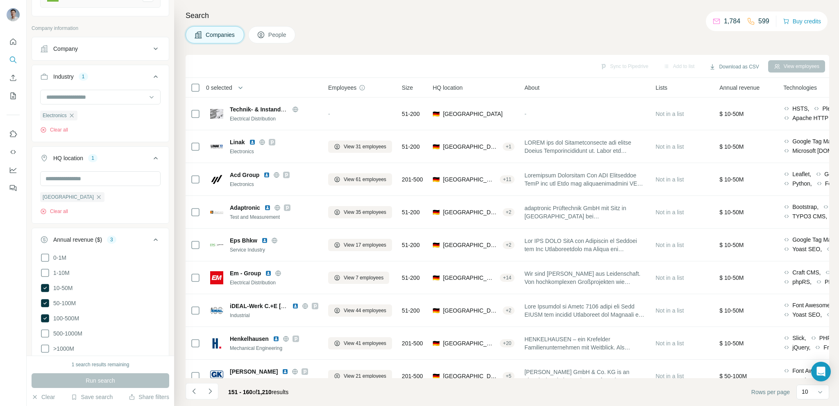
click at [474, 32] on div "Companies People" at bounding box center [506, 34] width 643 height 17
